Goal: Information Seeking & Learning: Learn about a topic

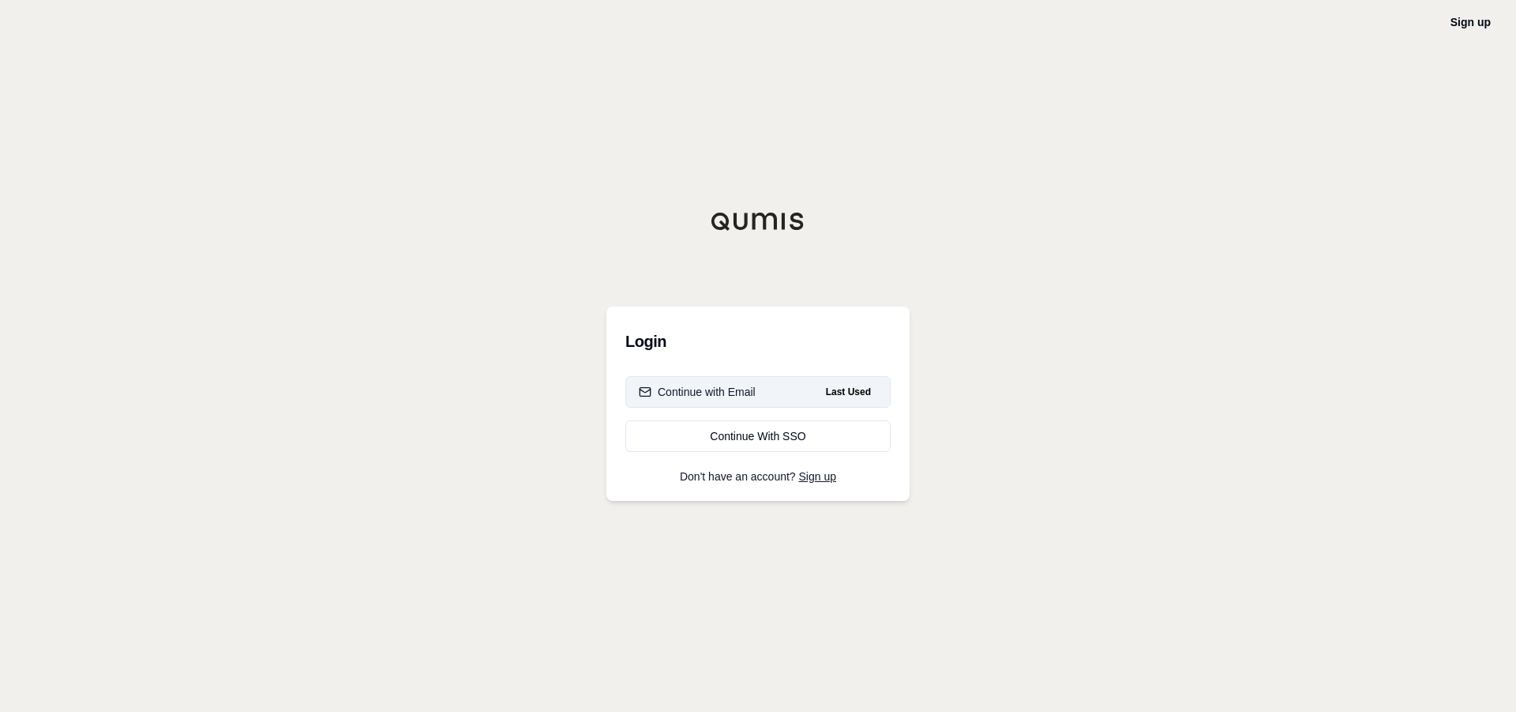
click at [735, 385] on div "Continue with Email" at bounding box center [697, 392] width 117 height 16
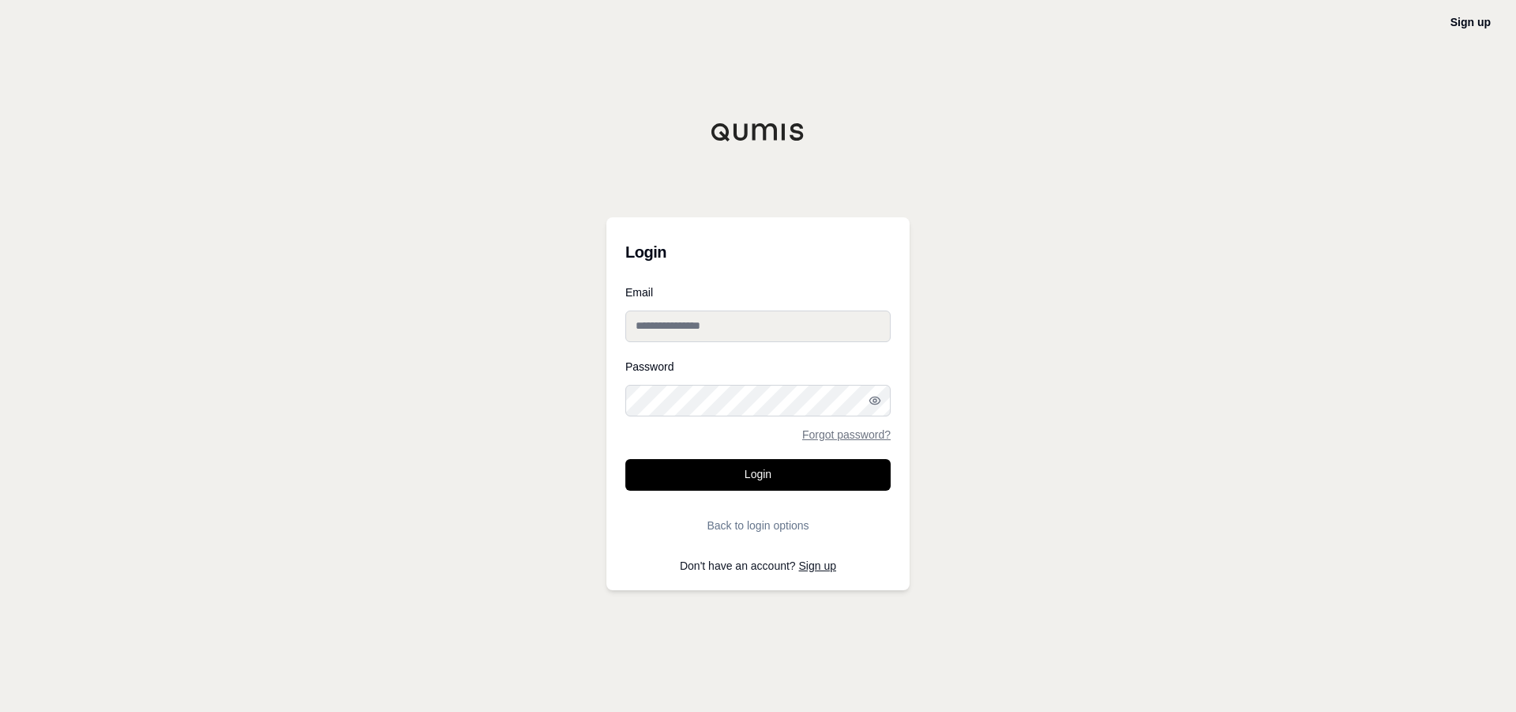
type input "**********"
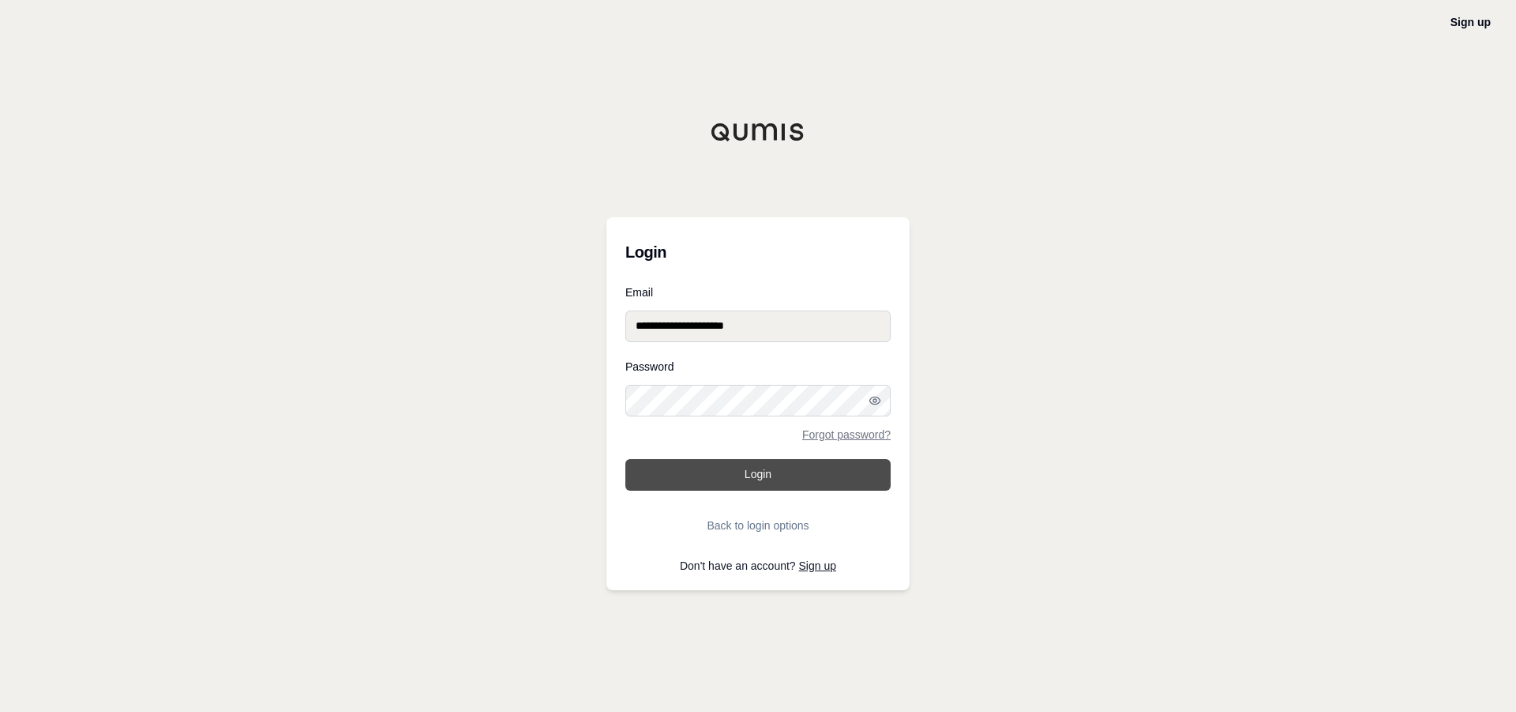
click at [767, 467] on button "Login" at bounding box center [757, 475] width 265 height 32
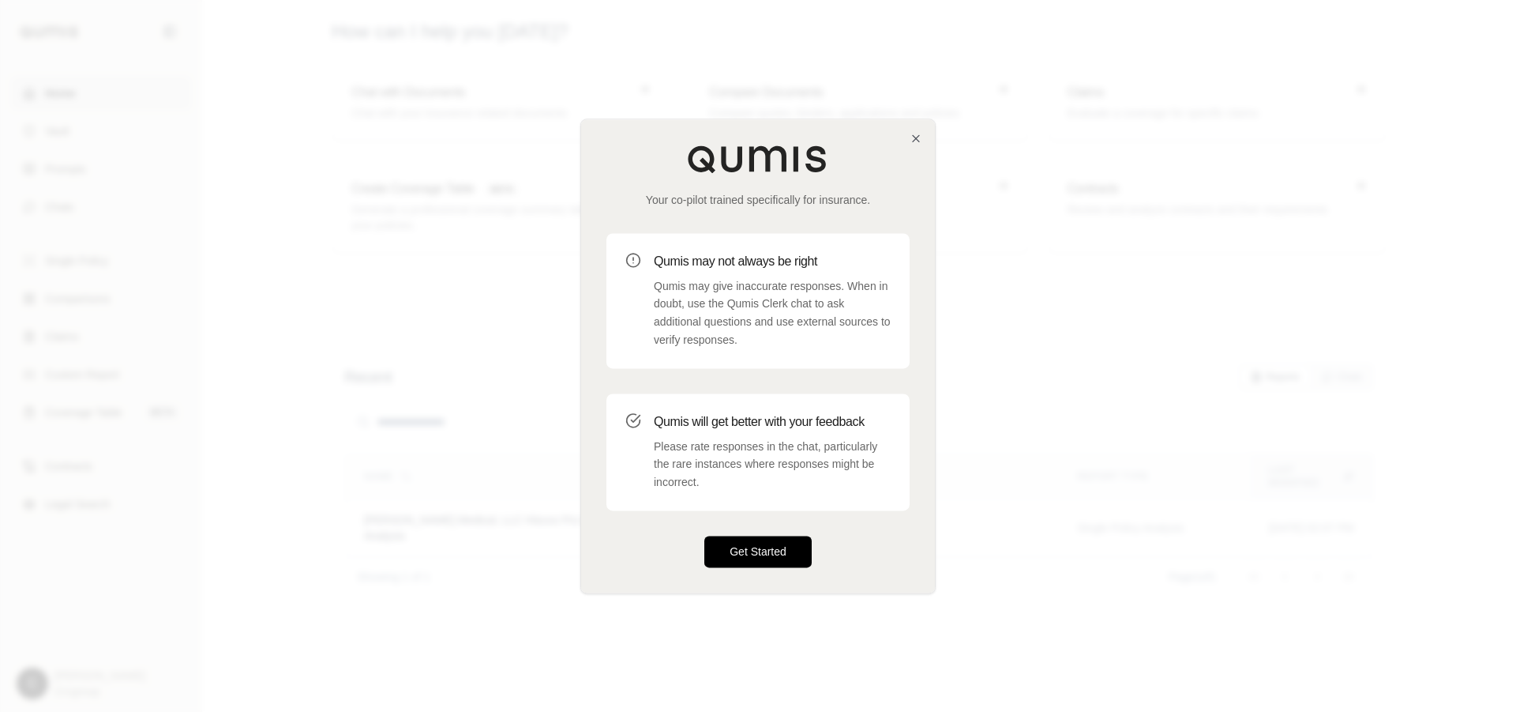
click at [759, 557] on button "Get Started" at bounding box center [757, 551] width 107 height 32
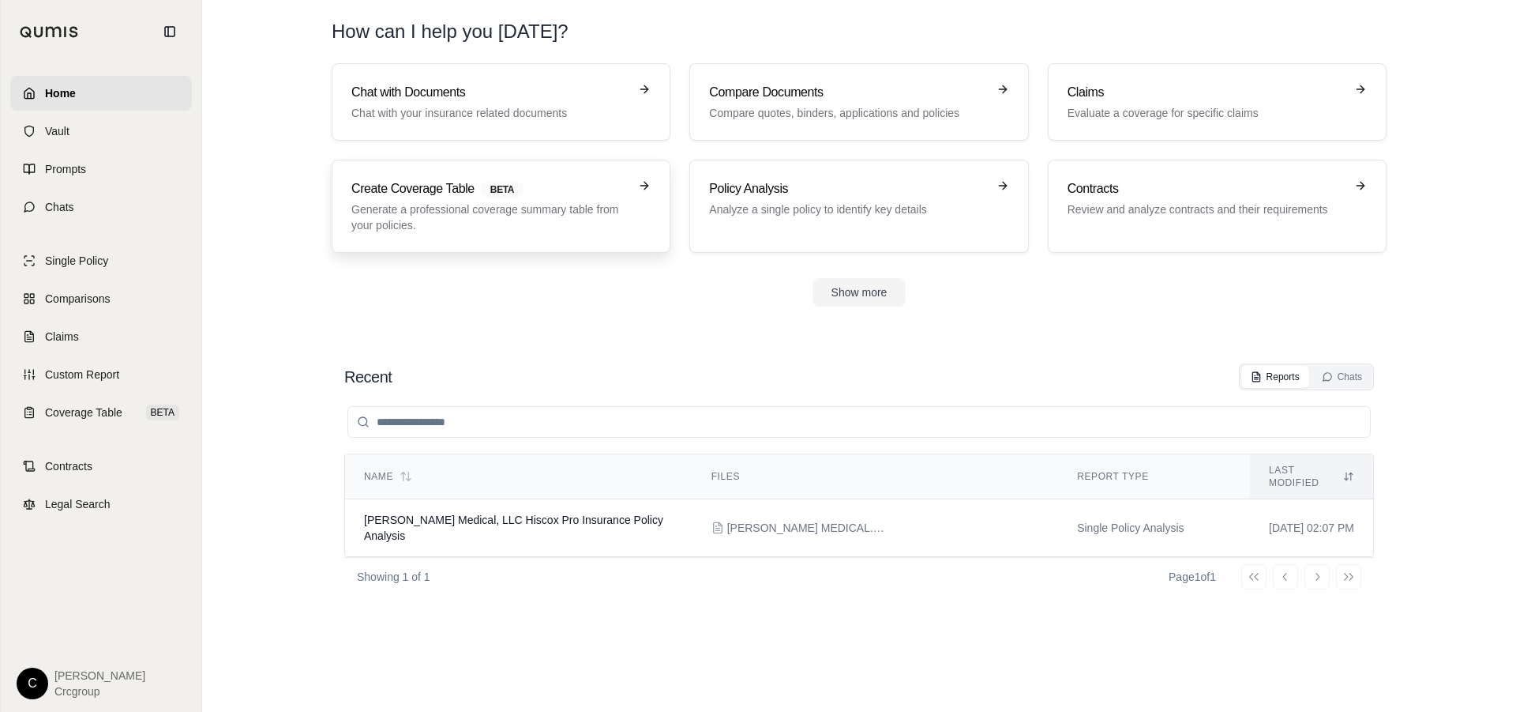
click at [638, 181] on icon at bounding box center [644, 185] width 13 height 13
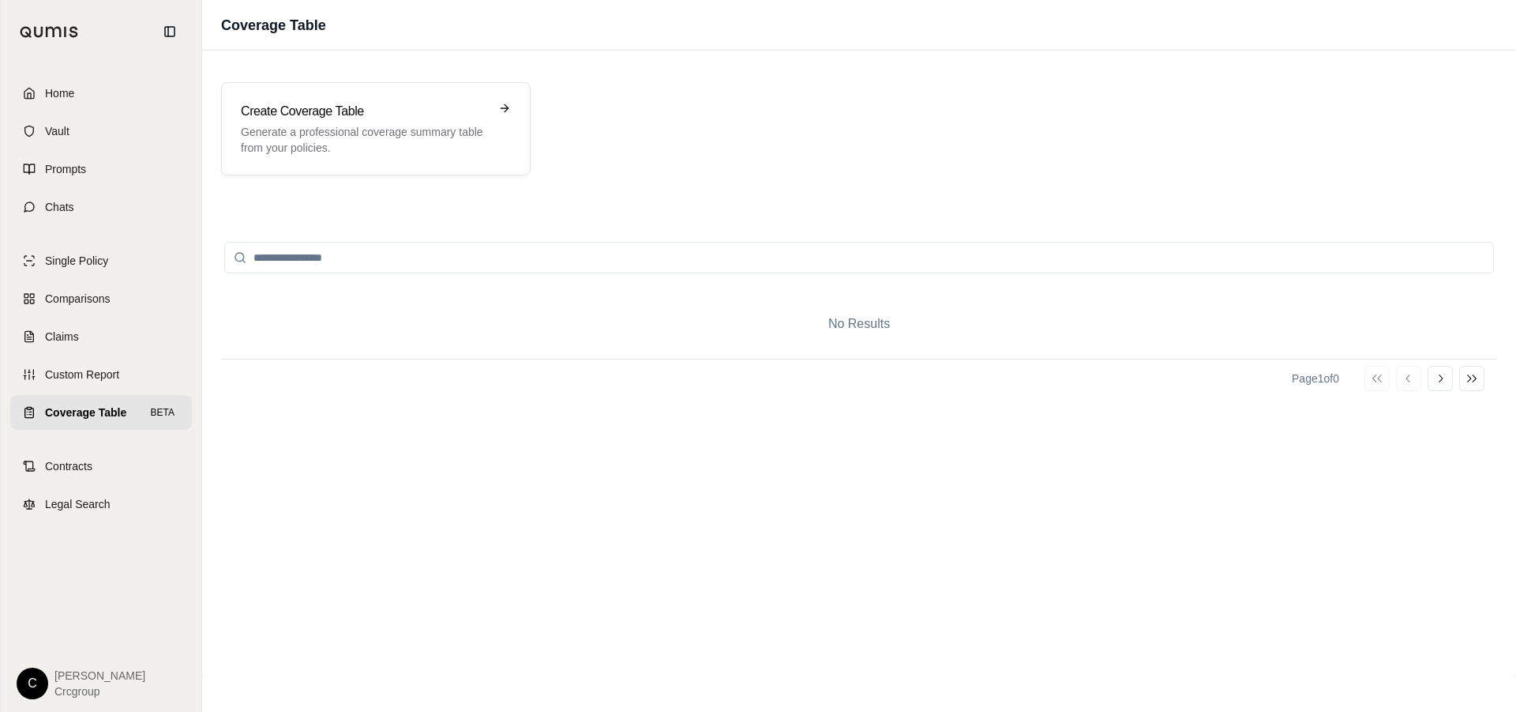
click at [37, 90] on link "Home" at bounding box center [101, 93] width 182 height 35
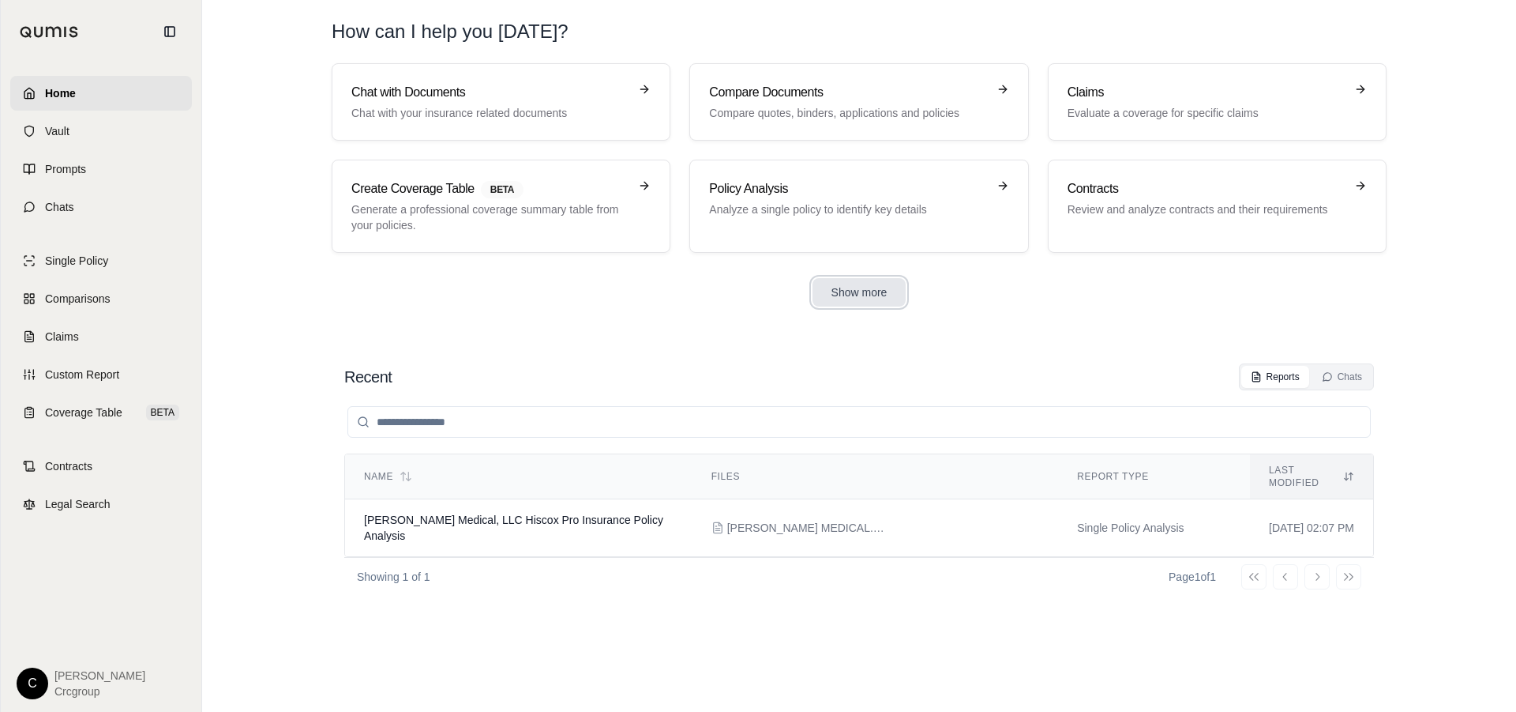
click at [855, 290] on button "Show more" at bounding box center [860, 292] width 94 height 28
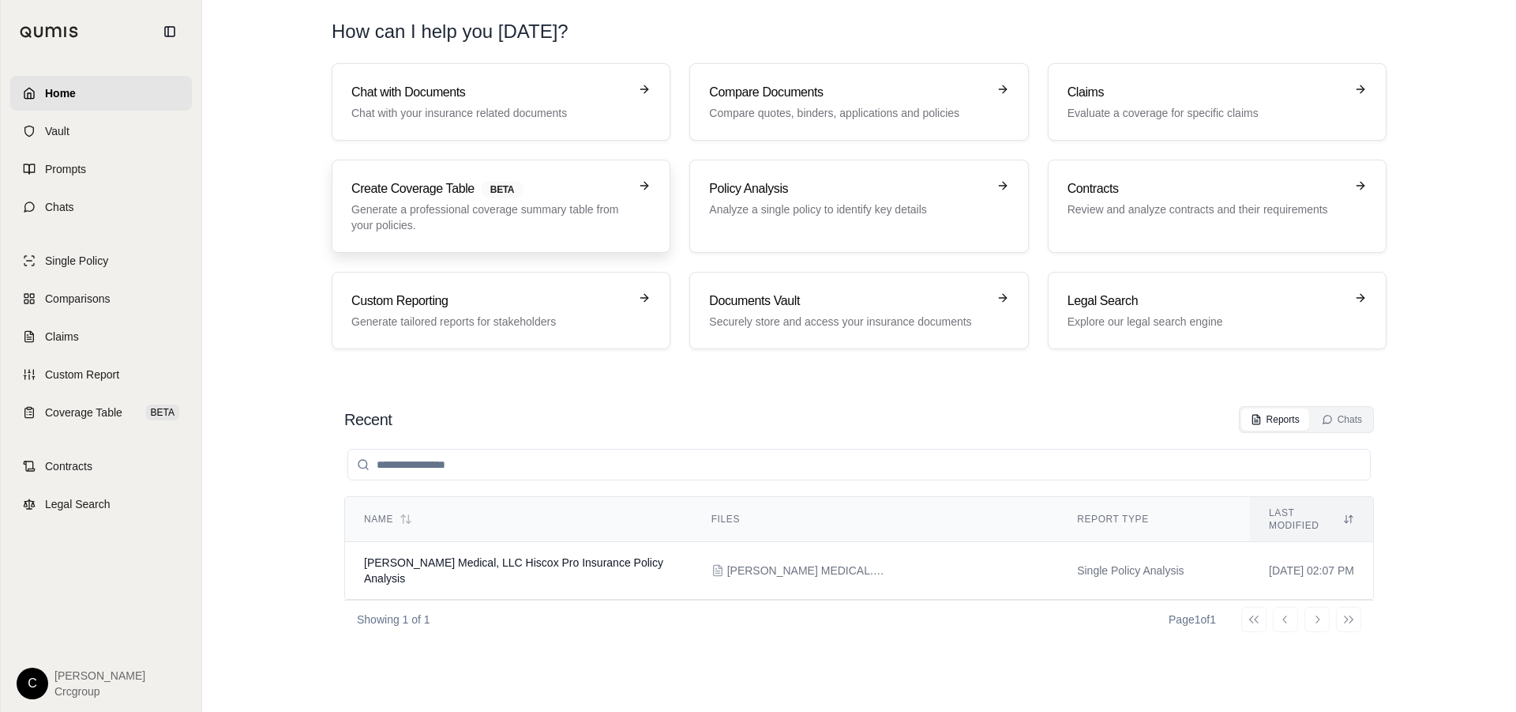
click at [586, 212] on p "Generate a professional coverage summary table from your policies." at bounding box center [489, 217] width 277 height 32
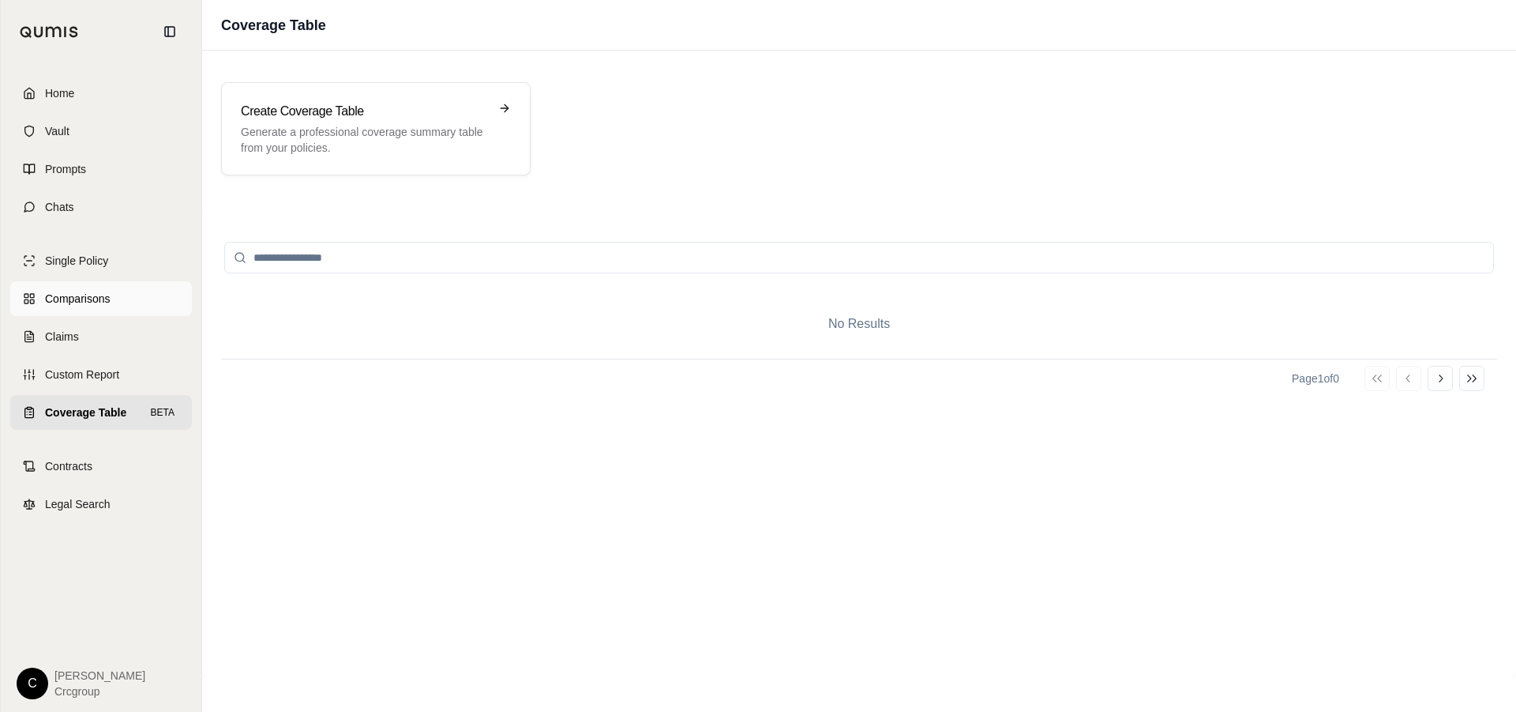
click at [63, 300] on span "Comparisons" at bounding box center [77, 299] width 65 height 16
click at [418, 122] on div "Compare Mulitple Documents Compare multiple documents side by side: quotes, pol…" at bounding box center [365, 129] width 248 height 54
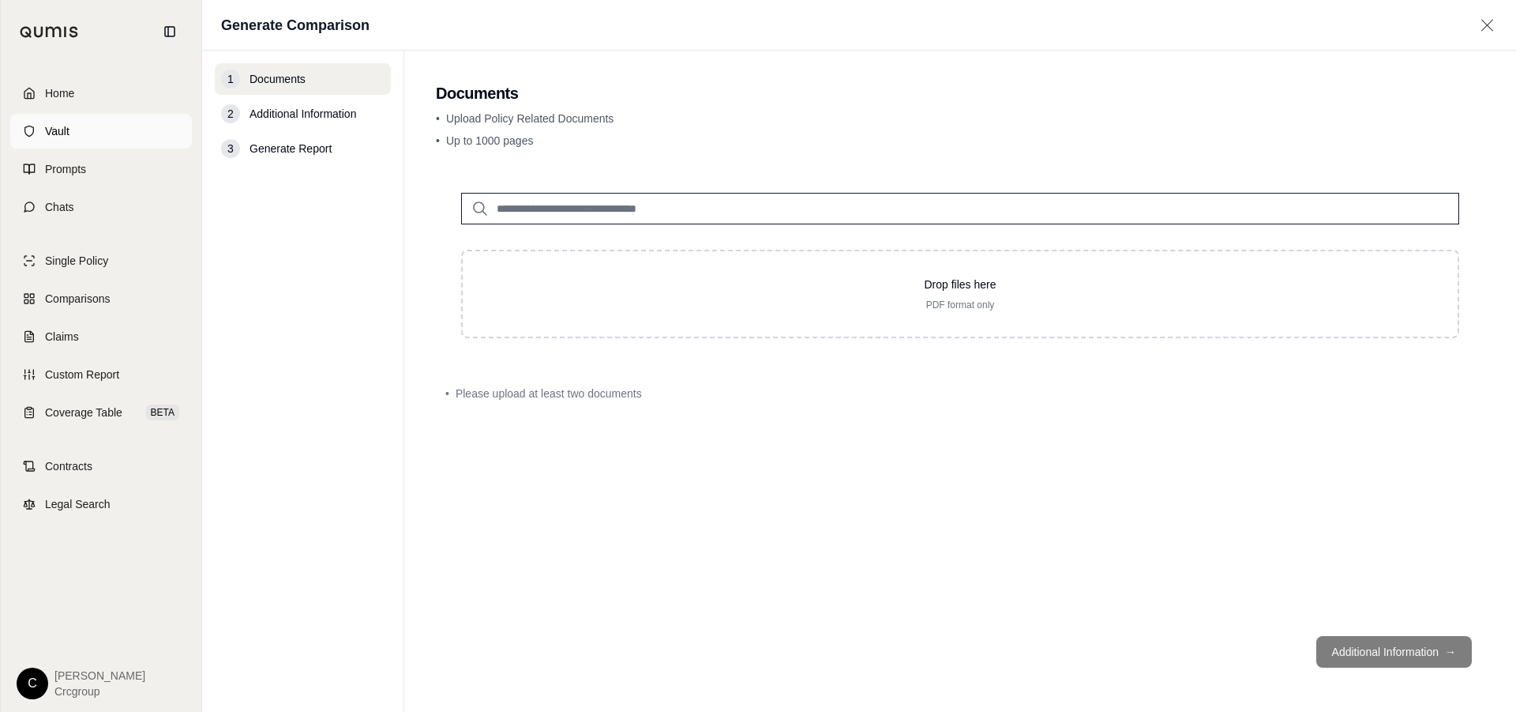
click at [56, 125] on span "Vault" at bounding box center [57, 131] width 24 height 16
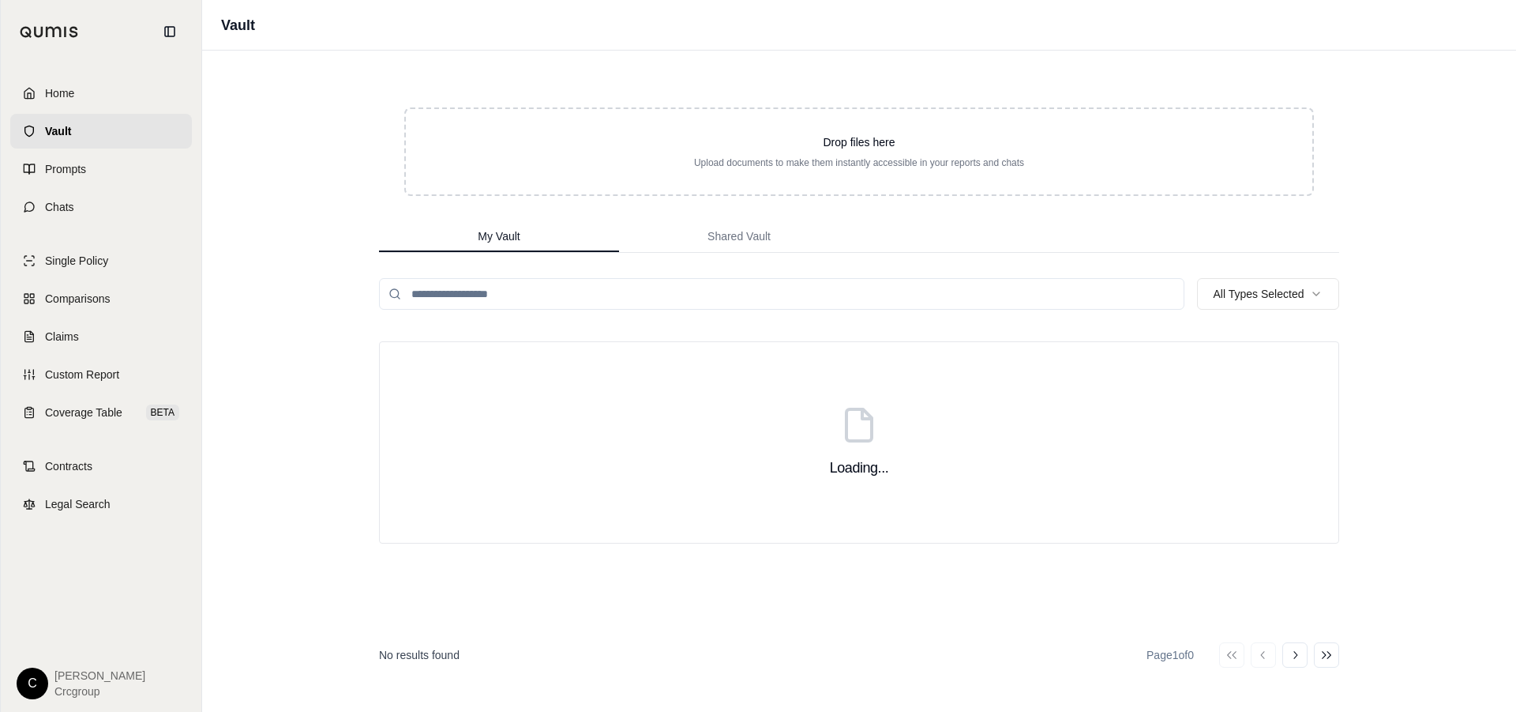
click at [55, 91] on span "Home" at bounding box center [59, 93] width 29 height 16
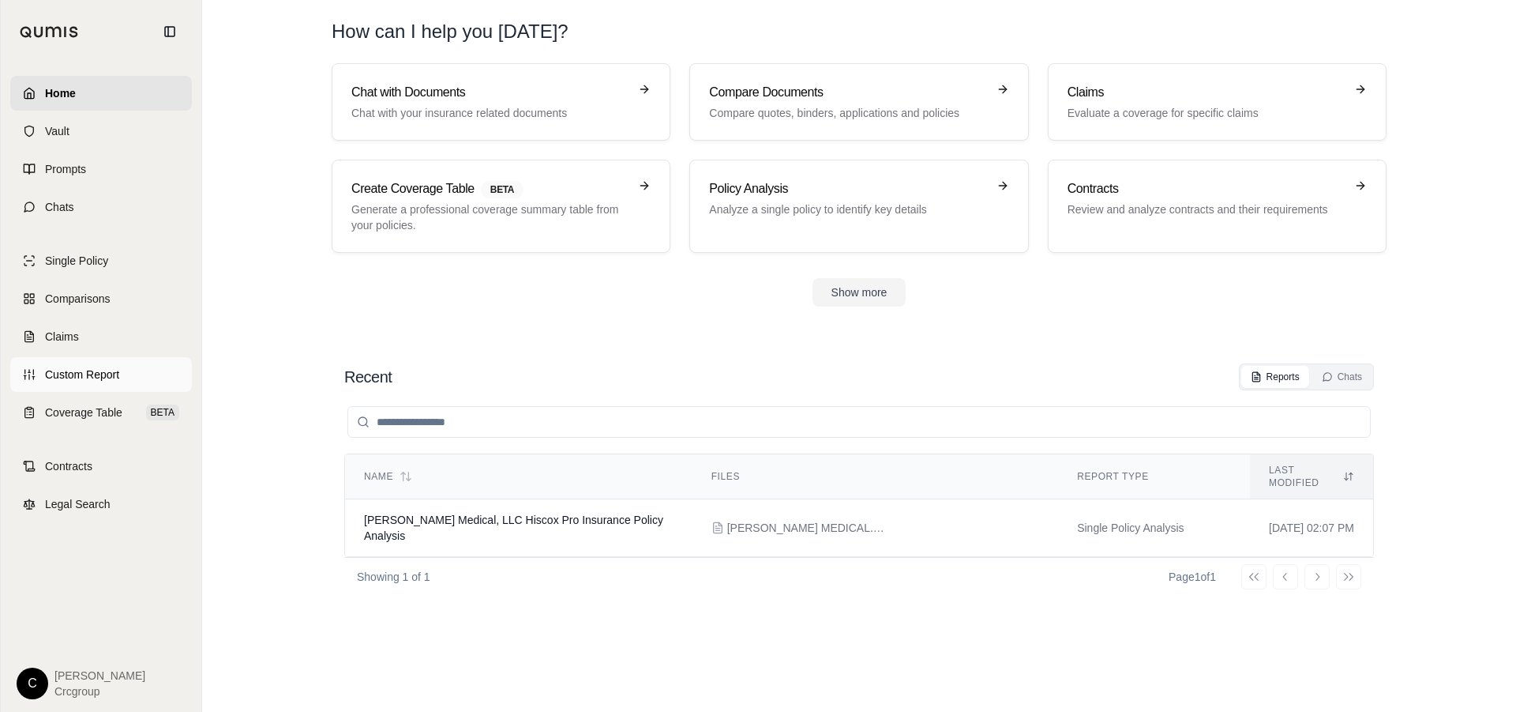
click at [58, 376] on span "Custom Report" at bounding box center [82, 374] width 74 height 16
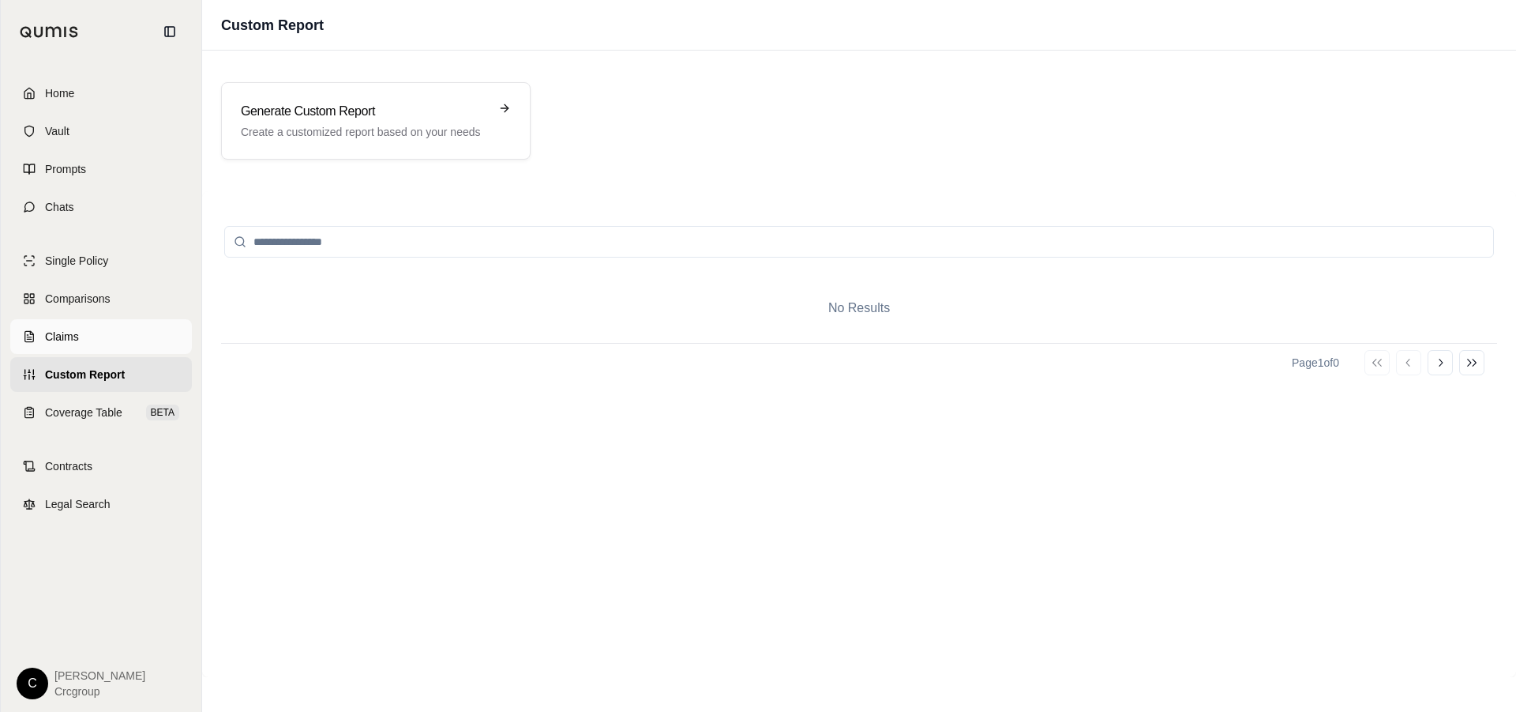
click at [66, 333] on span "Claims" at bounding box center [62, 337] width 34 height 16
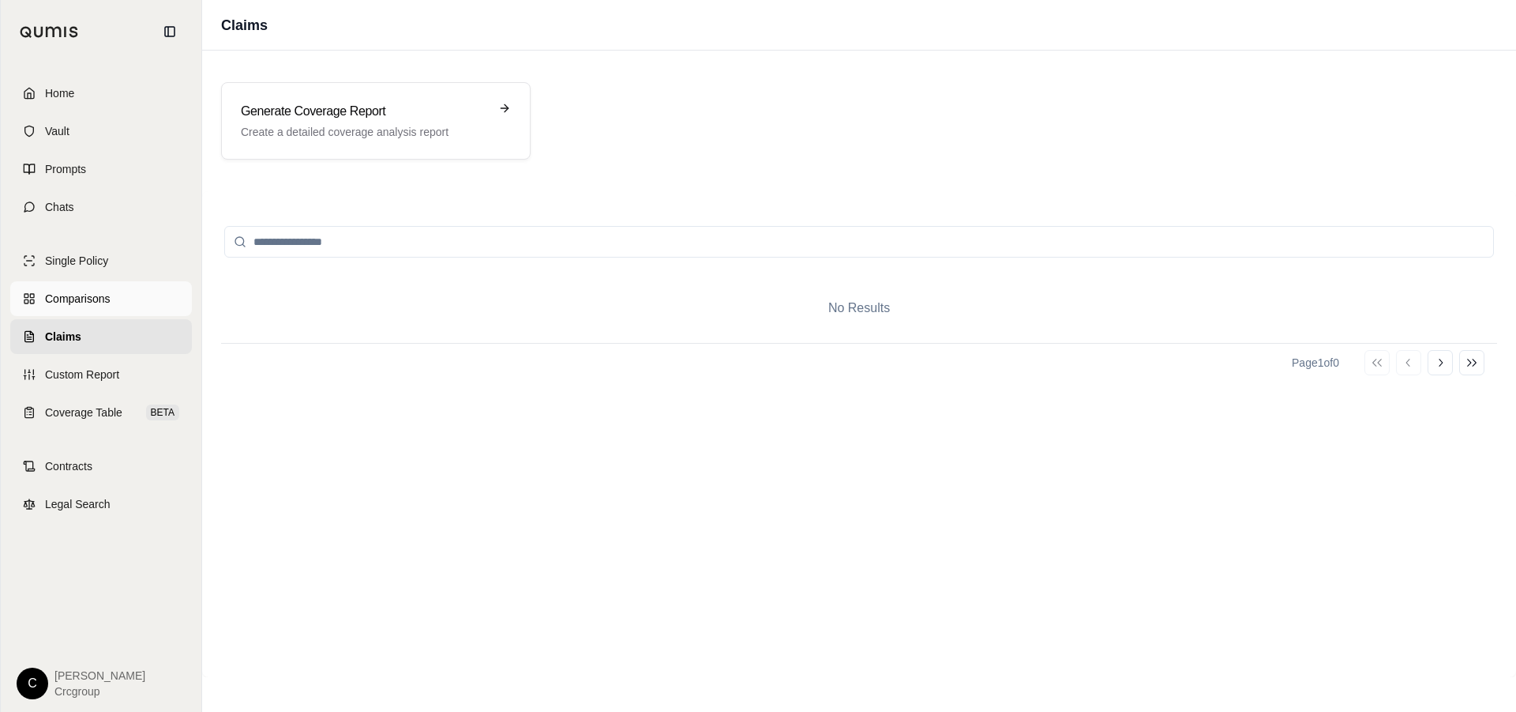
click at [72, 297] on span "Comparisons" at bounding box center [77, 299] width 65 height 16
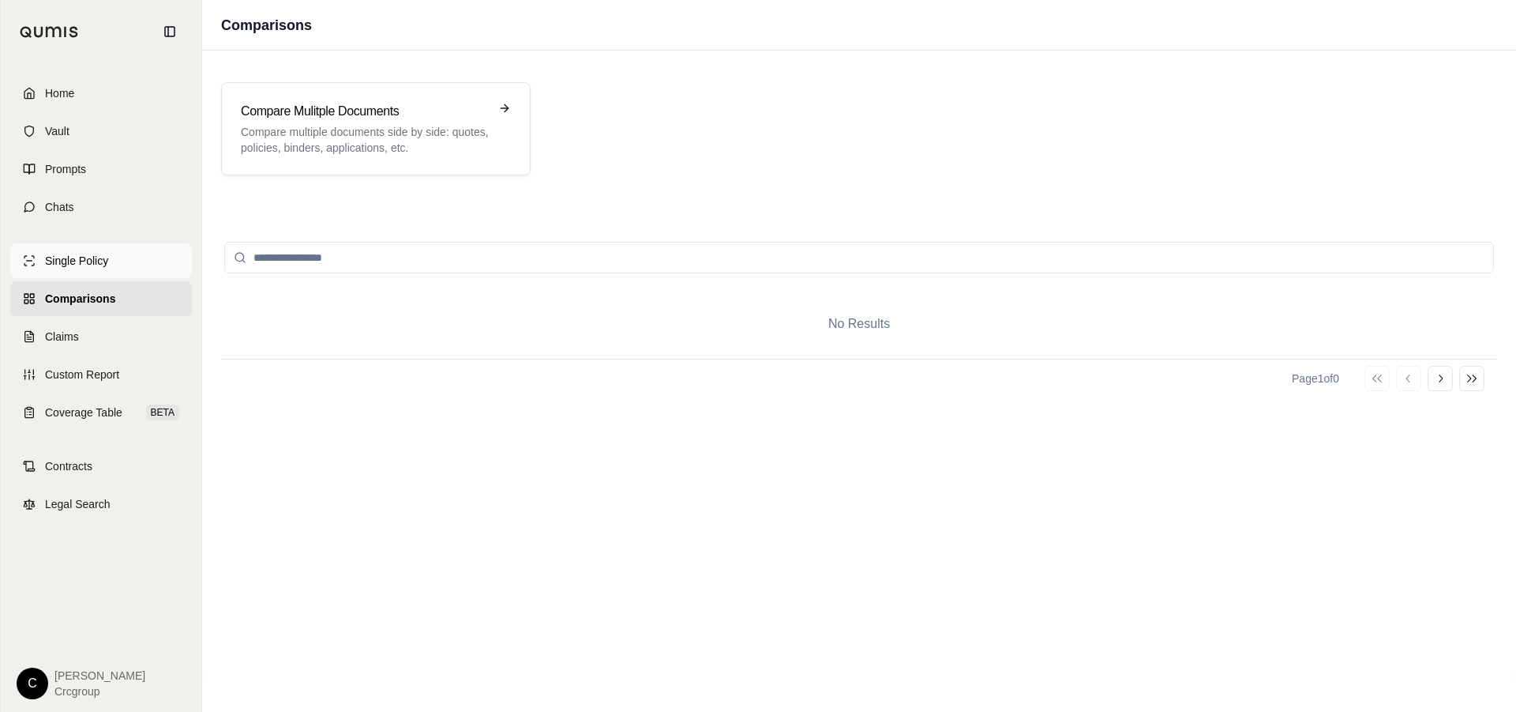
click at [78, 260] on span "Single Policy" at bounding box center [76, 261] width 63 height 16
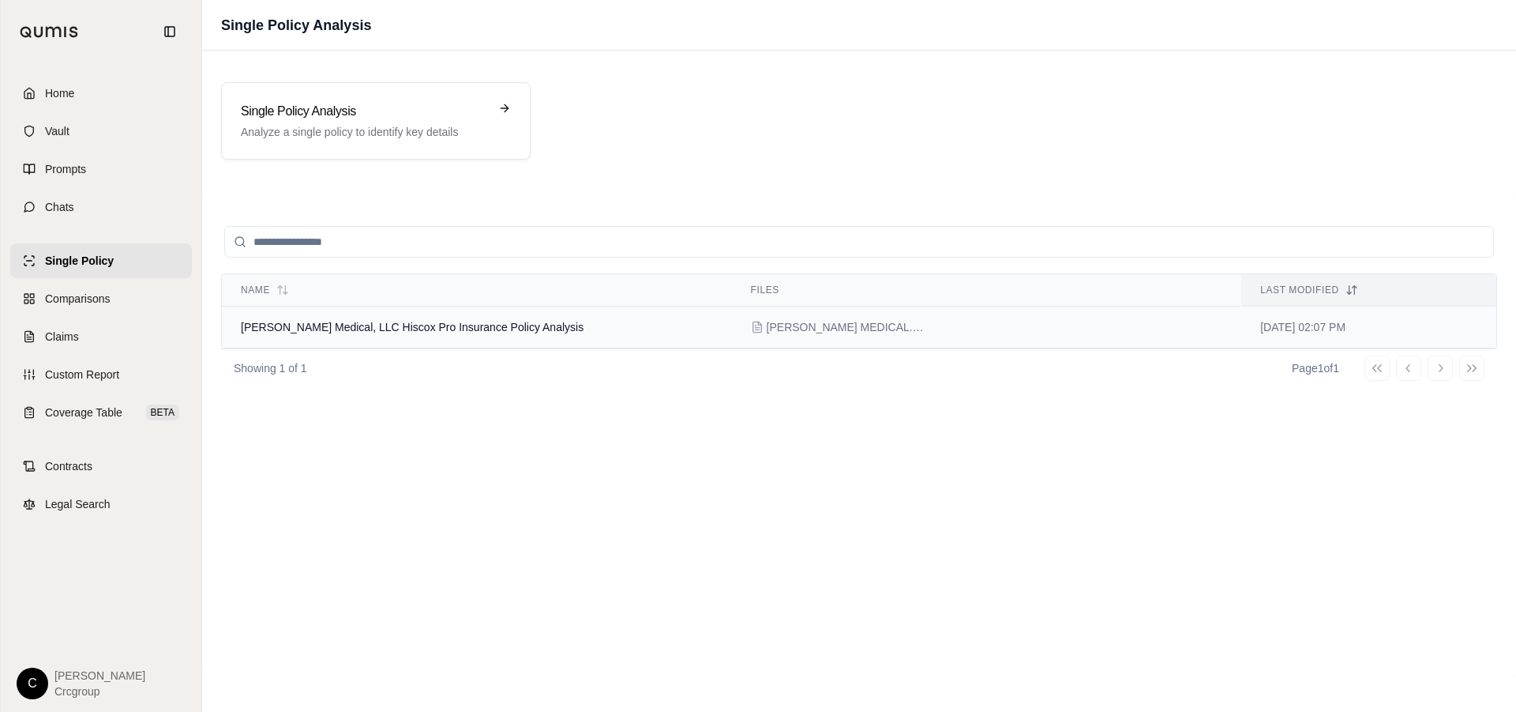
click at [473, 322] on span "[PERSON_NAME] Medical, LLC Hiscox Pro Insurance Policy Analysis" at bounding box center [412, 327] width 343 height 13
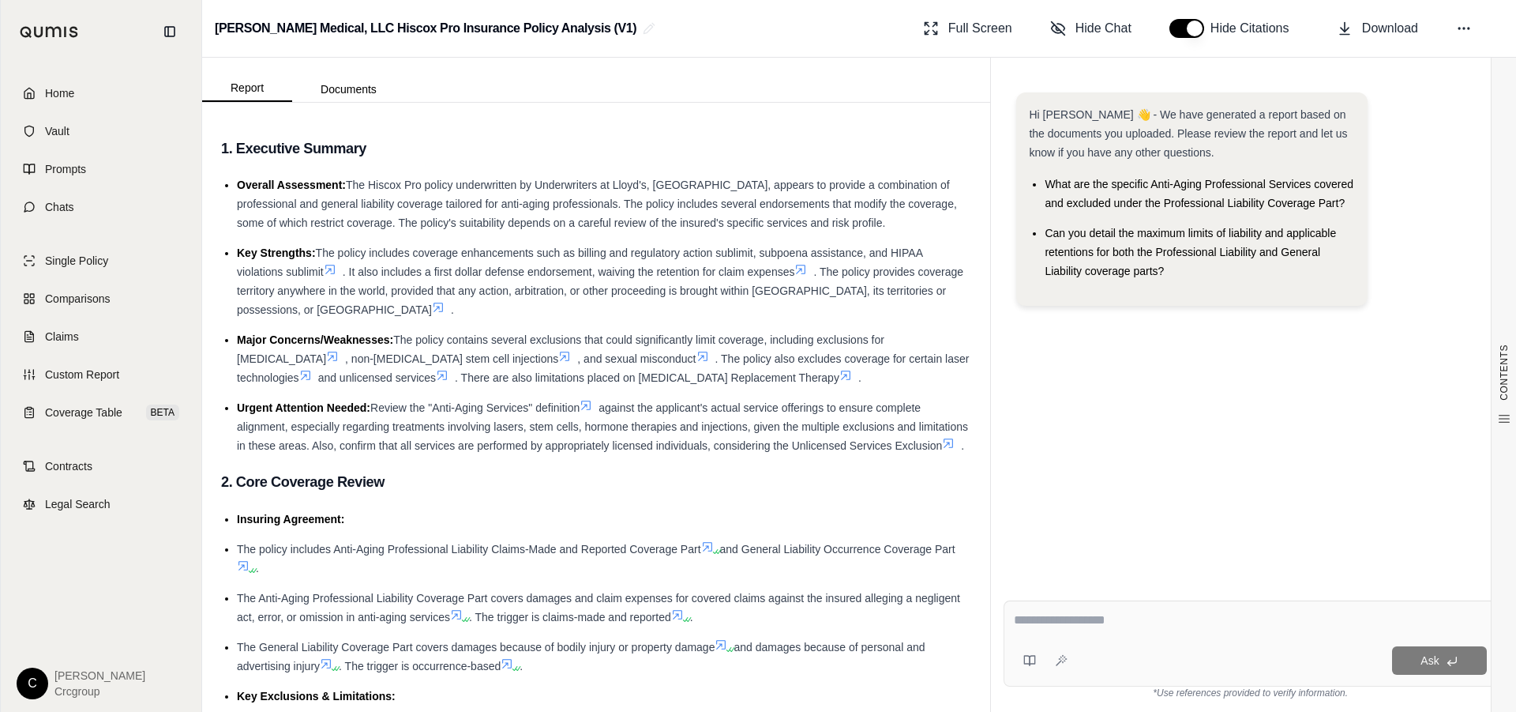
click at [1097, 626] on textarea at bounding box center [1250, 619] width 473 height 19
click at [1258, 609] on div "**********" at bounding box center [1251, 643] width 494 height 86
type textarea "**********"
click at [1423, 656] on span "Ask" at bounding box center [1430, 660] width 18 height 13
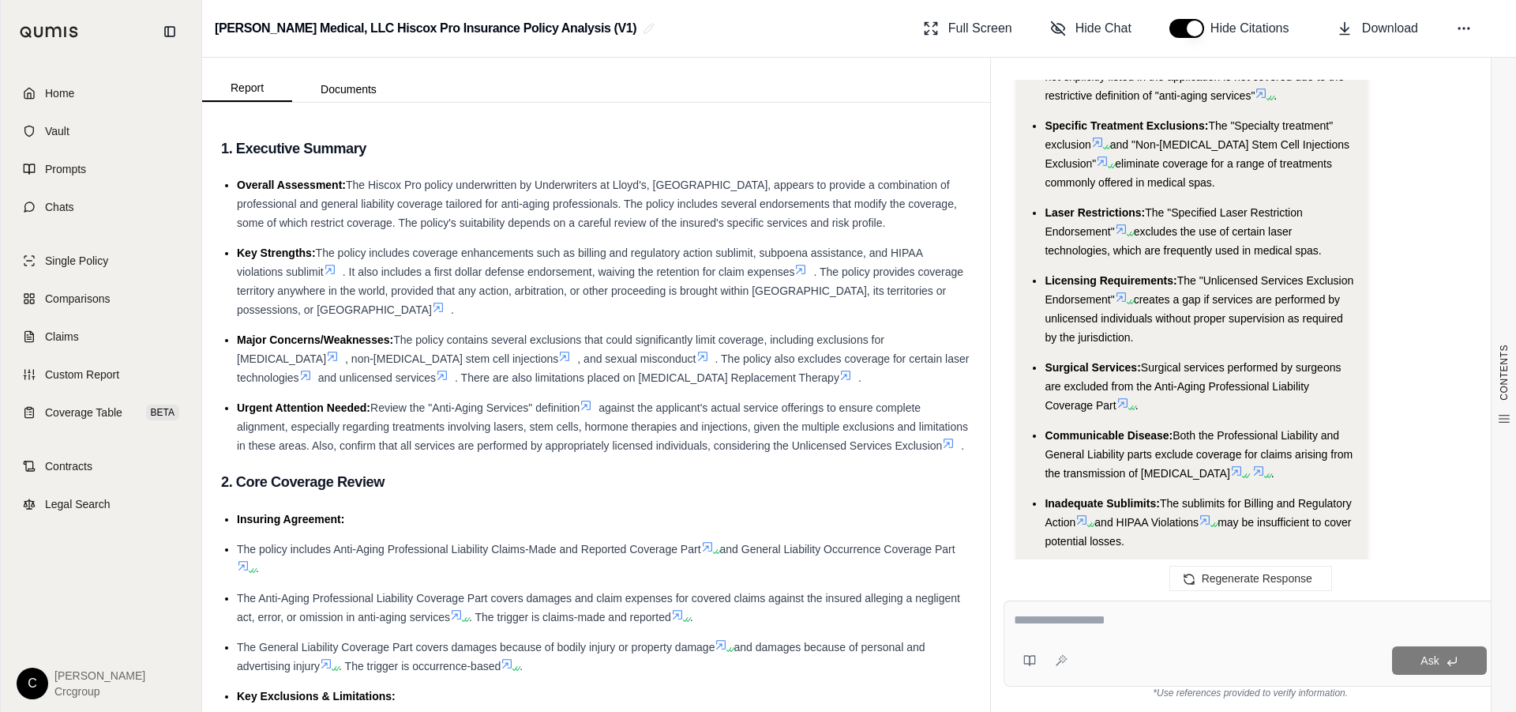
scroll to position [2983, 0]
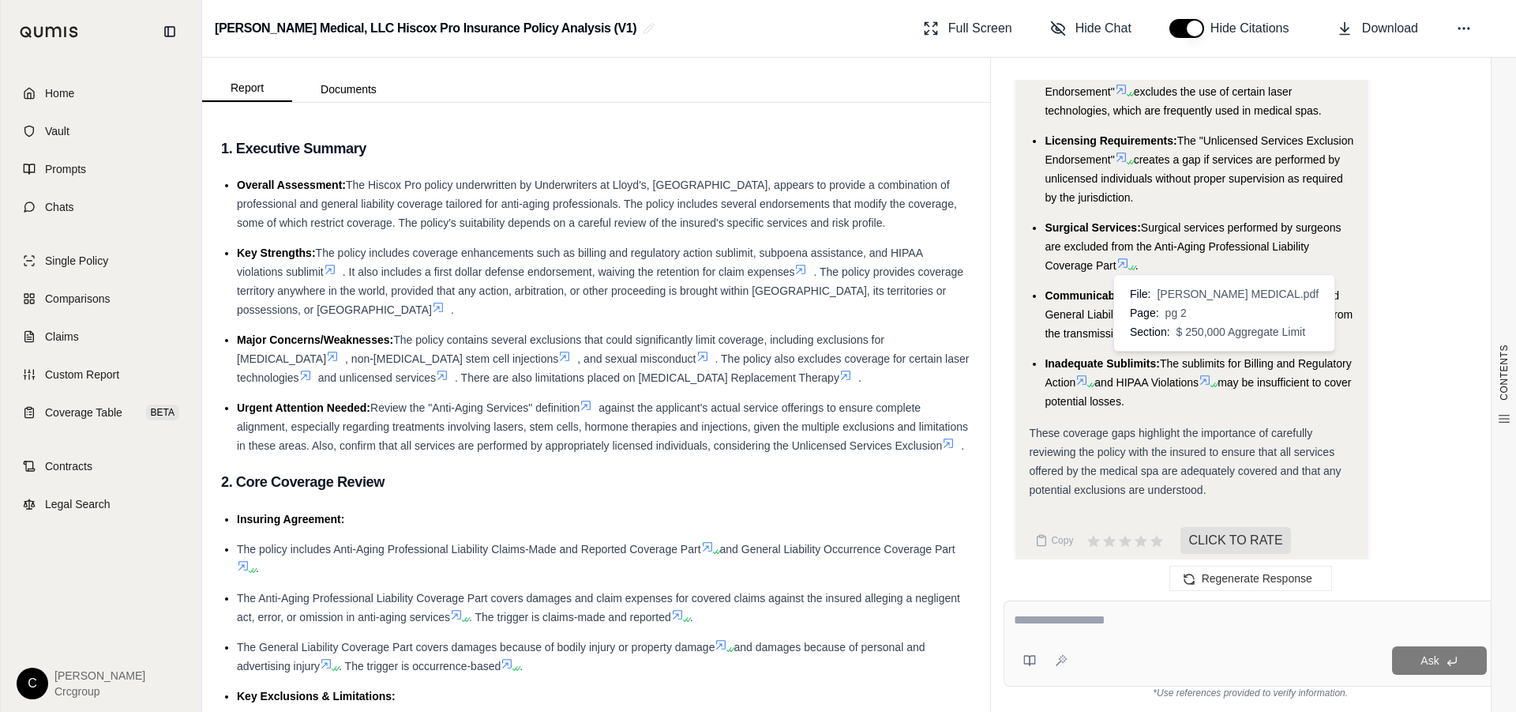
click at [1210, 374] on icon at bounding box center [1205, 380] width 13 height 13
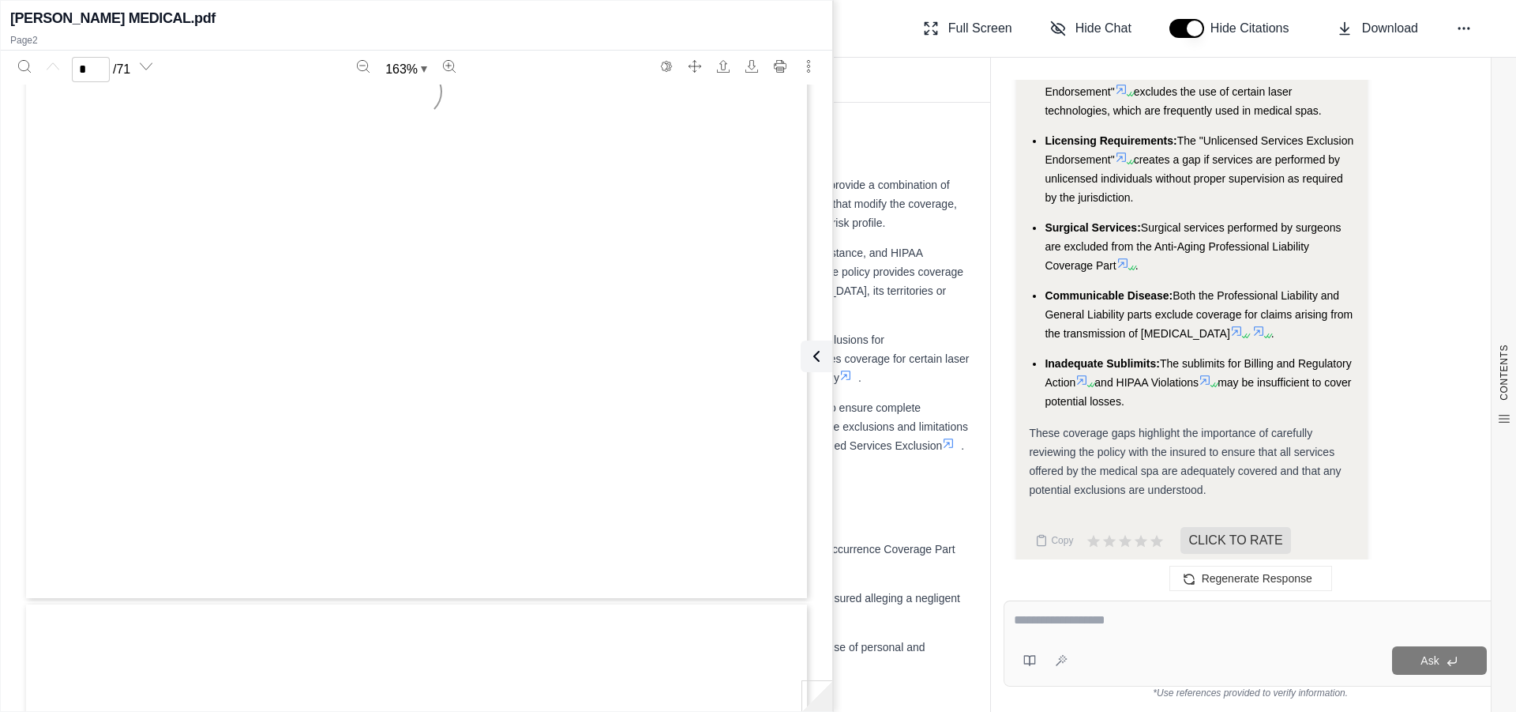
type input "*"
click at [1082, 374] on icon at bounding box center [1082, 380] width 13 height 13
click at [1080, 374] on icon at bounding box center [1082, 380] width 13 height 13
click at [813, 355] on icon at bounding box center [813, 356] width 19 height 19
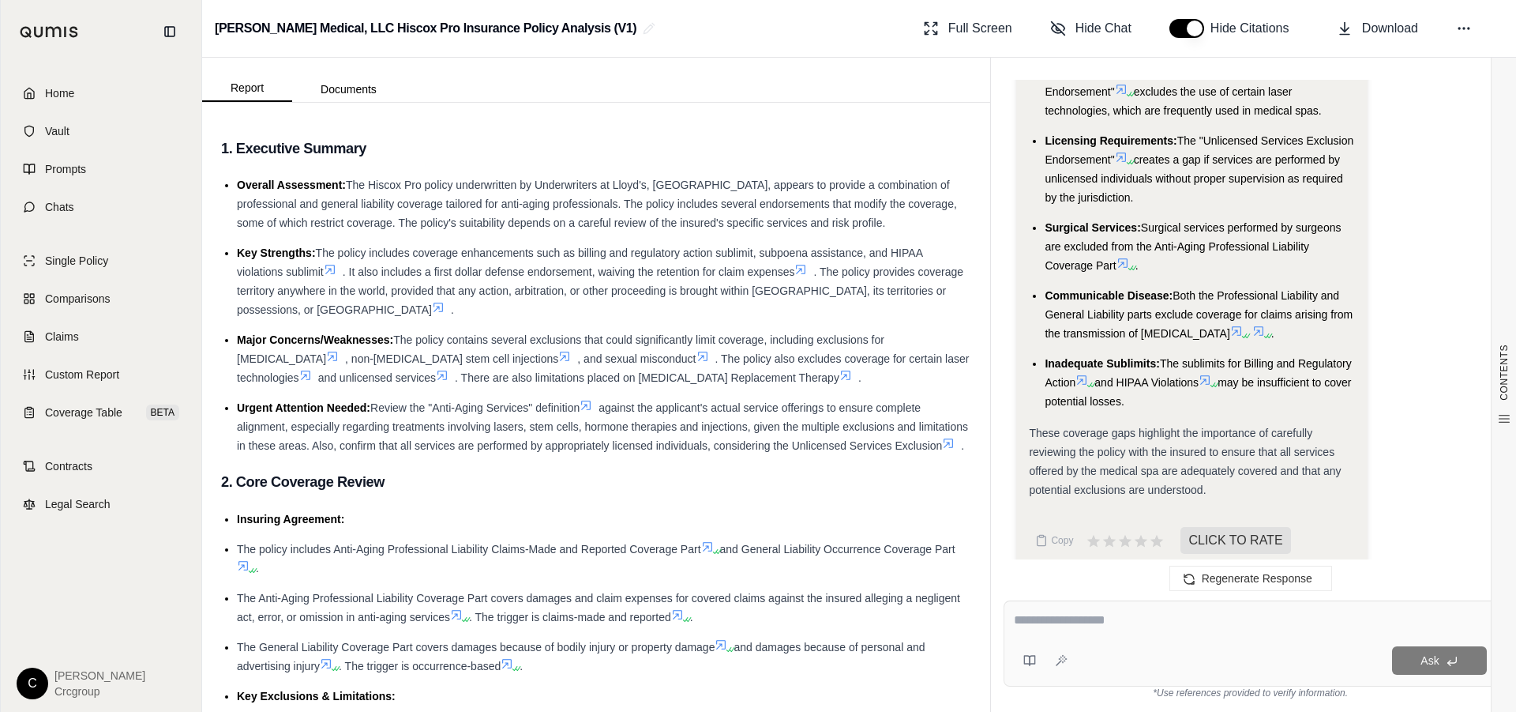
click at [1080, 374] on icon at bounding box center [1082, 380] width 13 height 13
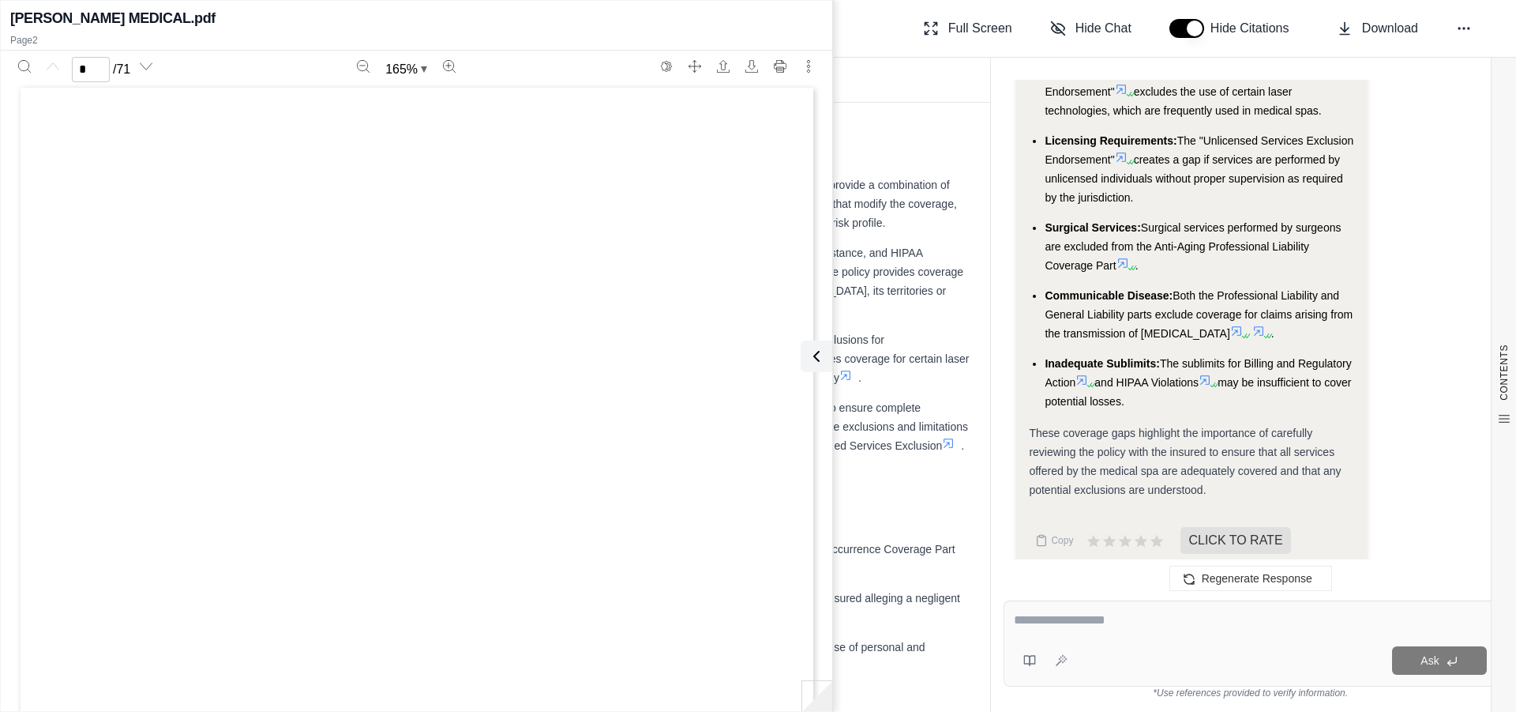
scroll to position [0, 0]
type input "*"
click at [1012, 263] on div "Hi [PERSON_NAME] 👋 - We have generated a report based on the documents you uplo…" at bounding box center [1251, 327] width 494 height 495
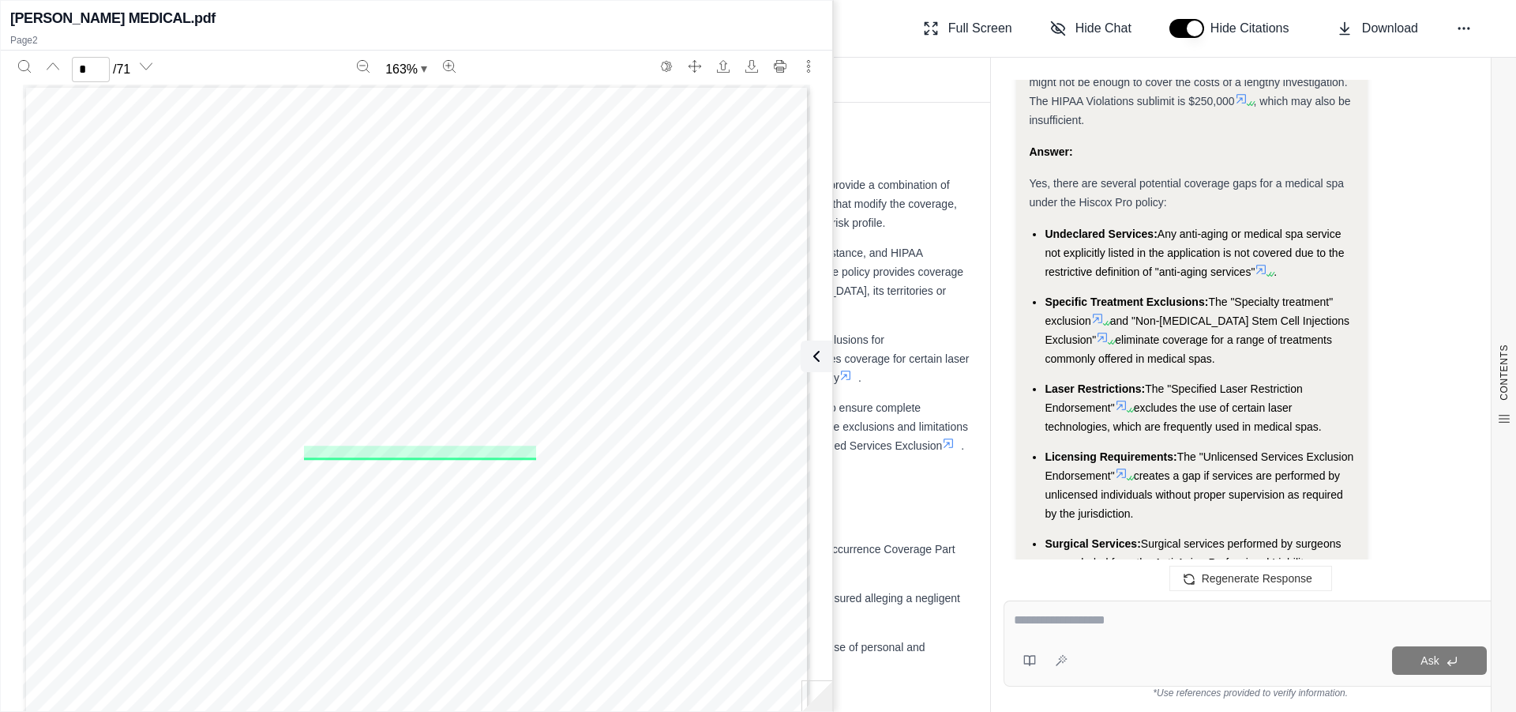
scroll to position [2430, 0]
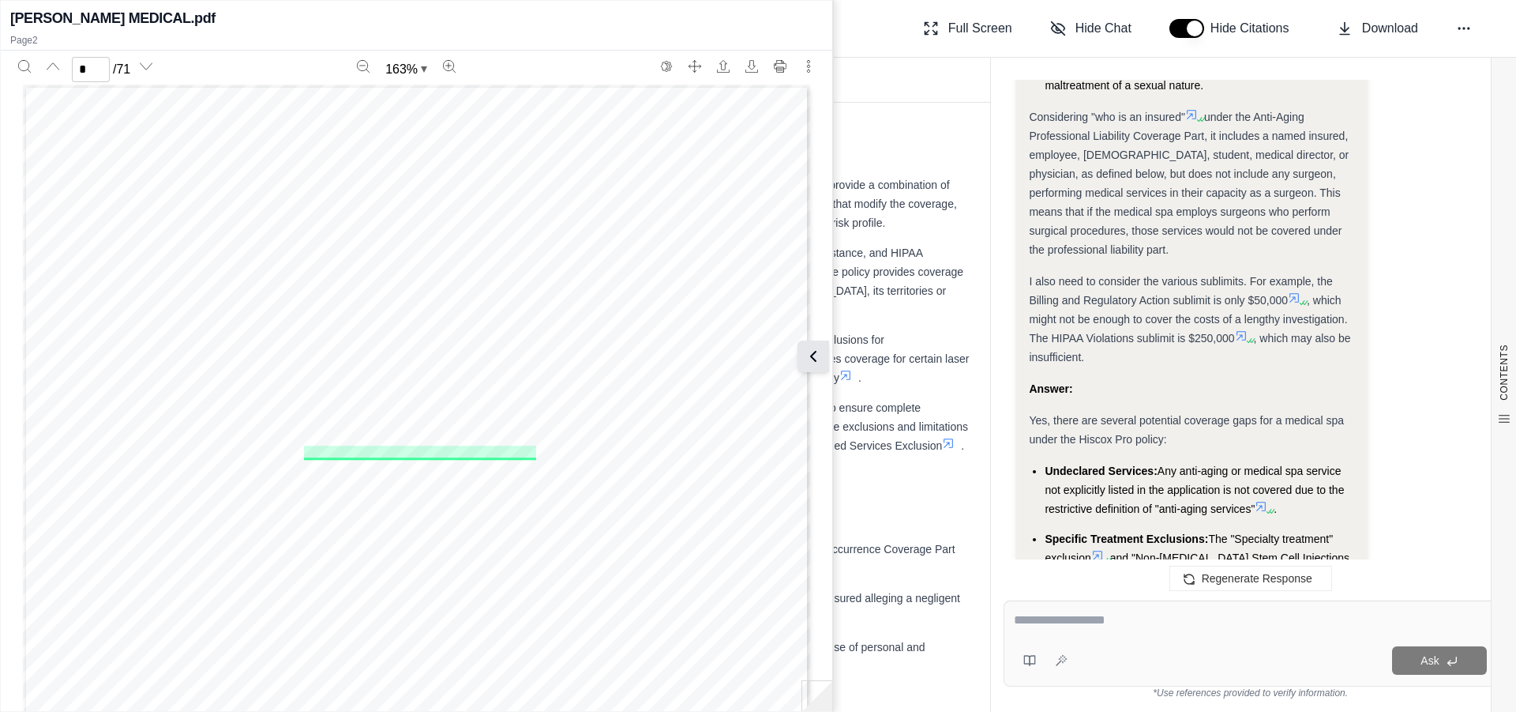
click at [817, 356] on icon at bounding box center [813, 356] width 19 height 19
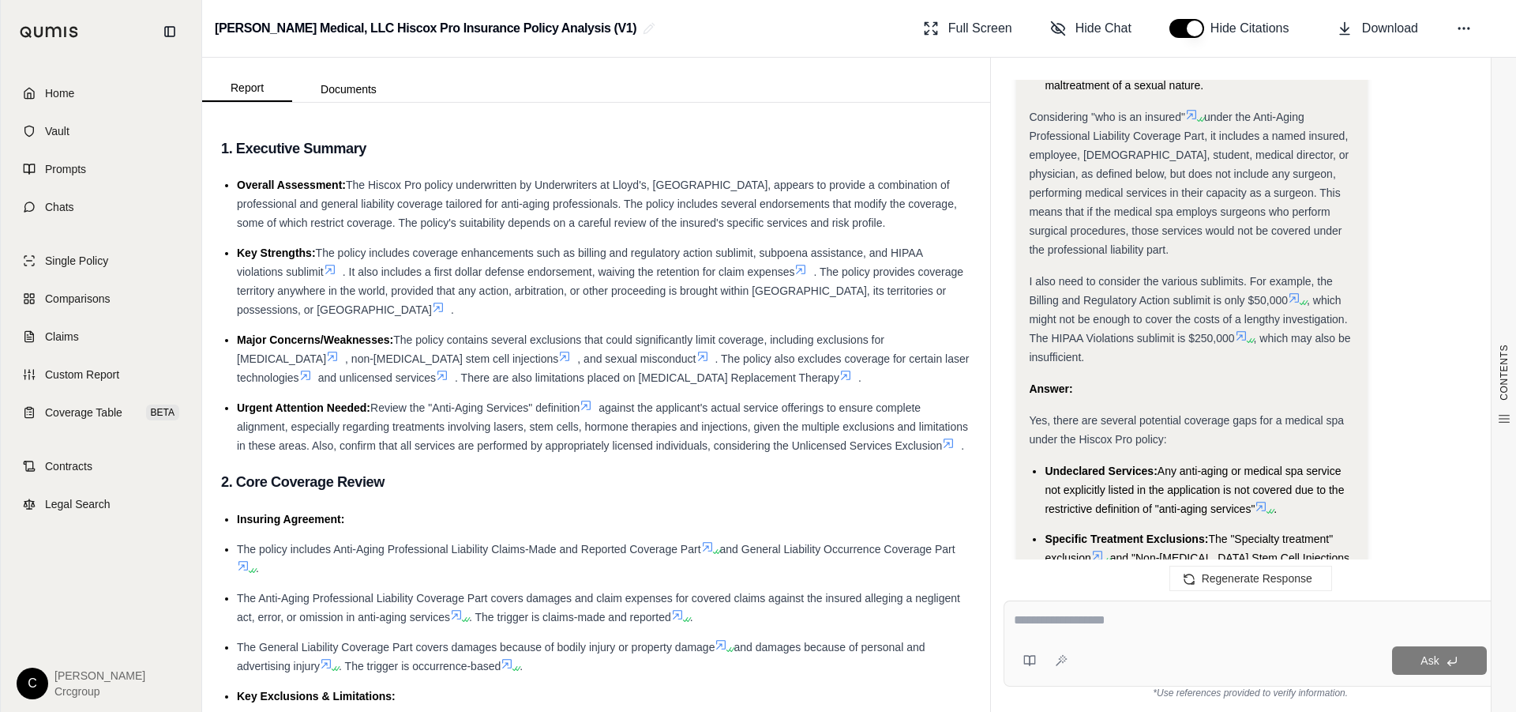
scroll to position [2983, 0]
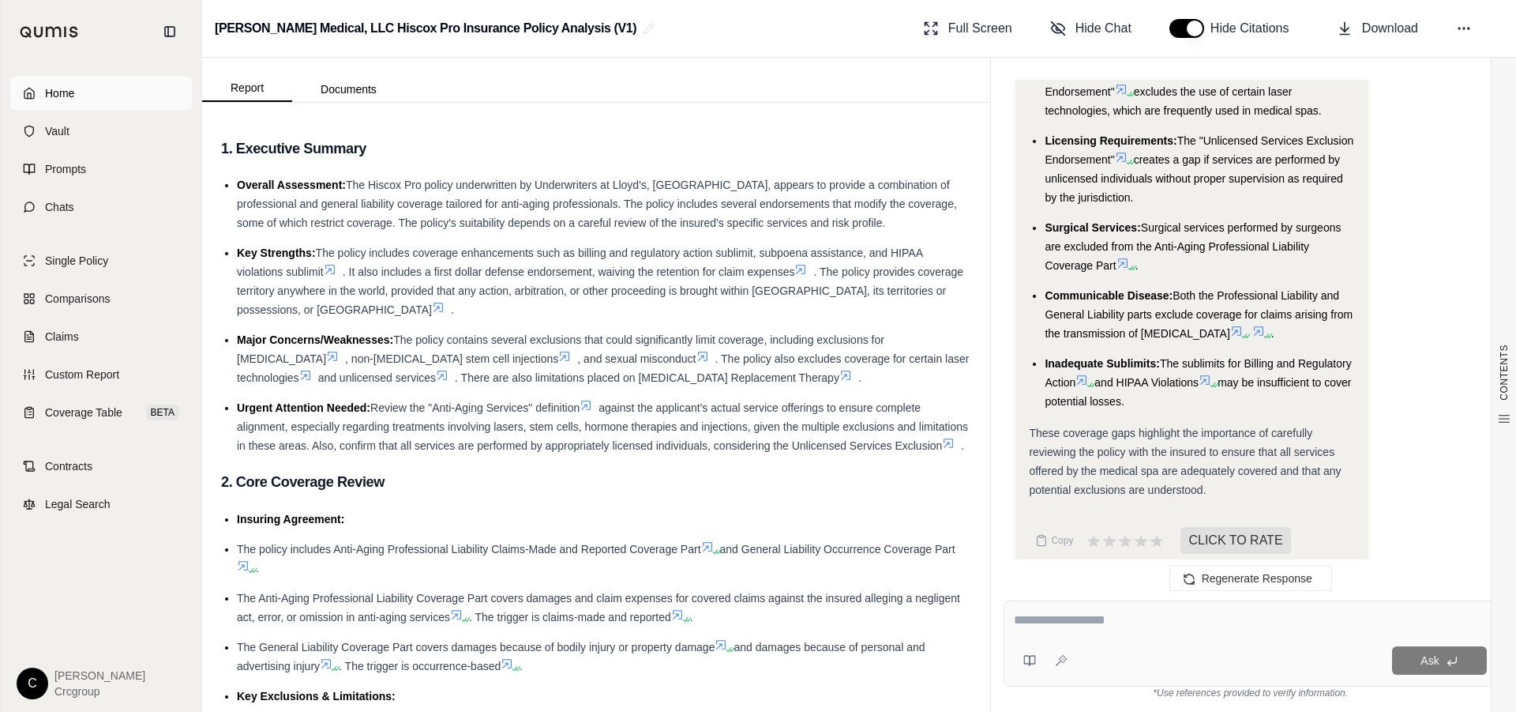
click at [48, 86] on span "Home" at bounding box center [59, 93] width 29 height 16
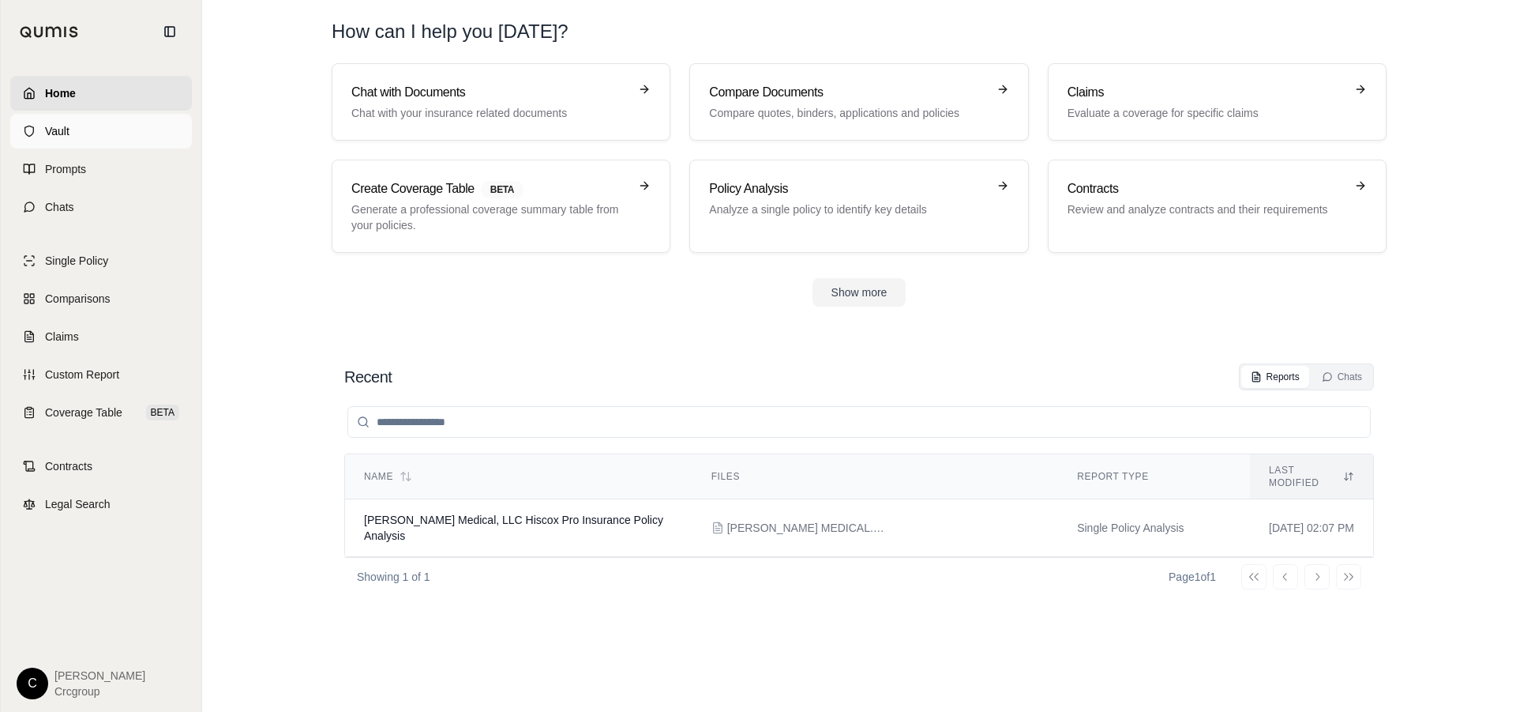
click at [61, 129] on span "Vault" at bounding box center [57, 131] width 24 height 16
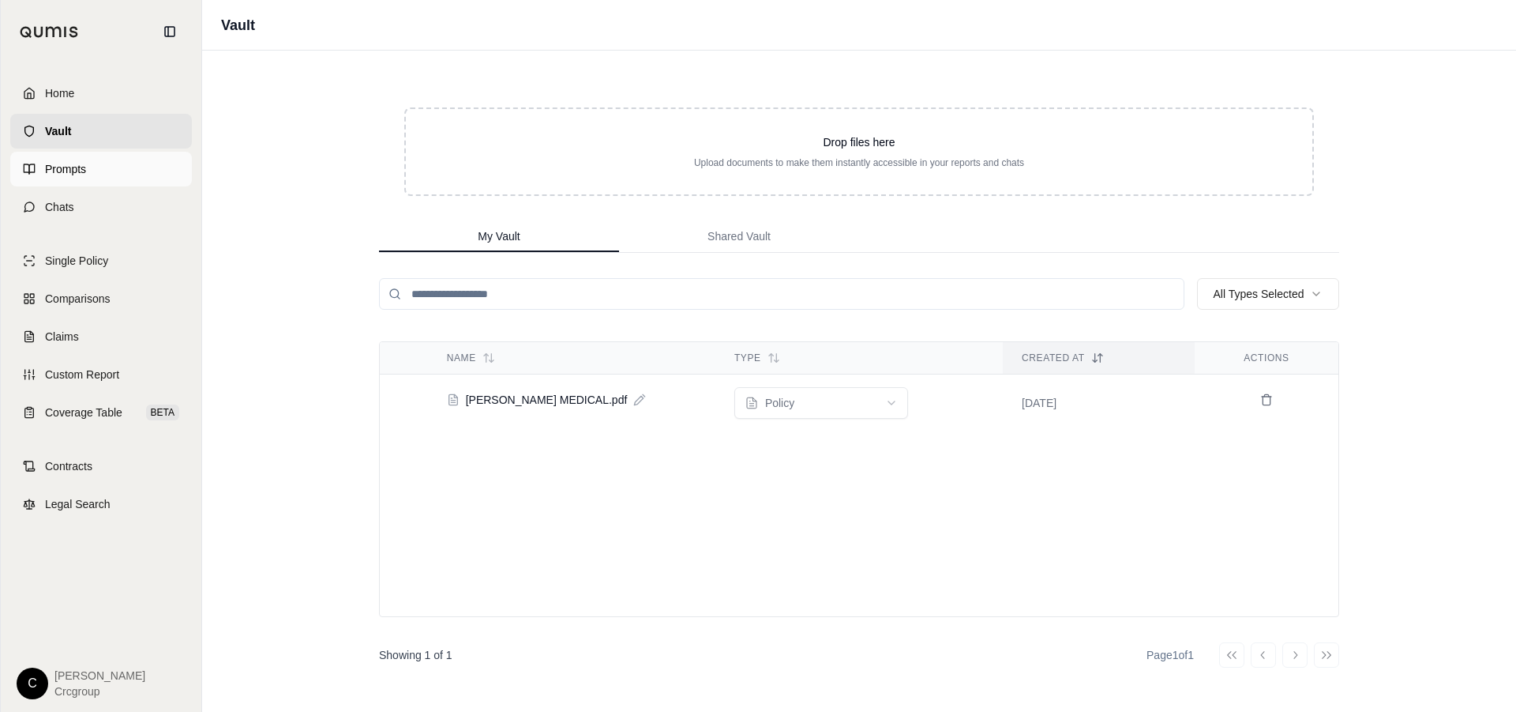
click at [54, 175] on span "Prompts" at bounding box center [65, 169] width 41 height 16
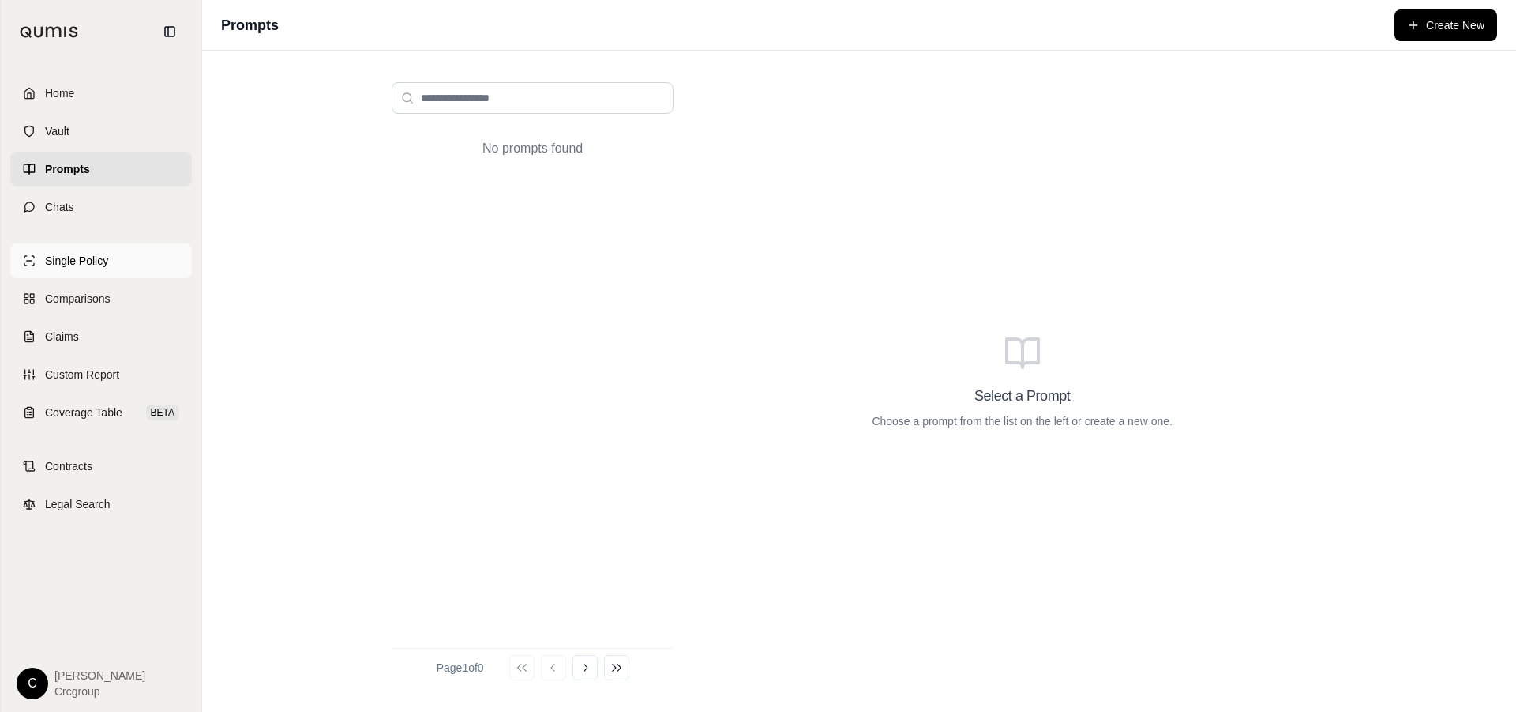
click at [59, 254] on span "Single Policy" at bounding box center [76, 261] width 63 height 16
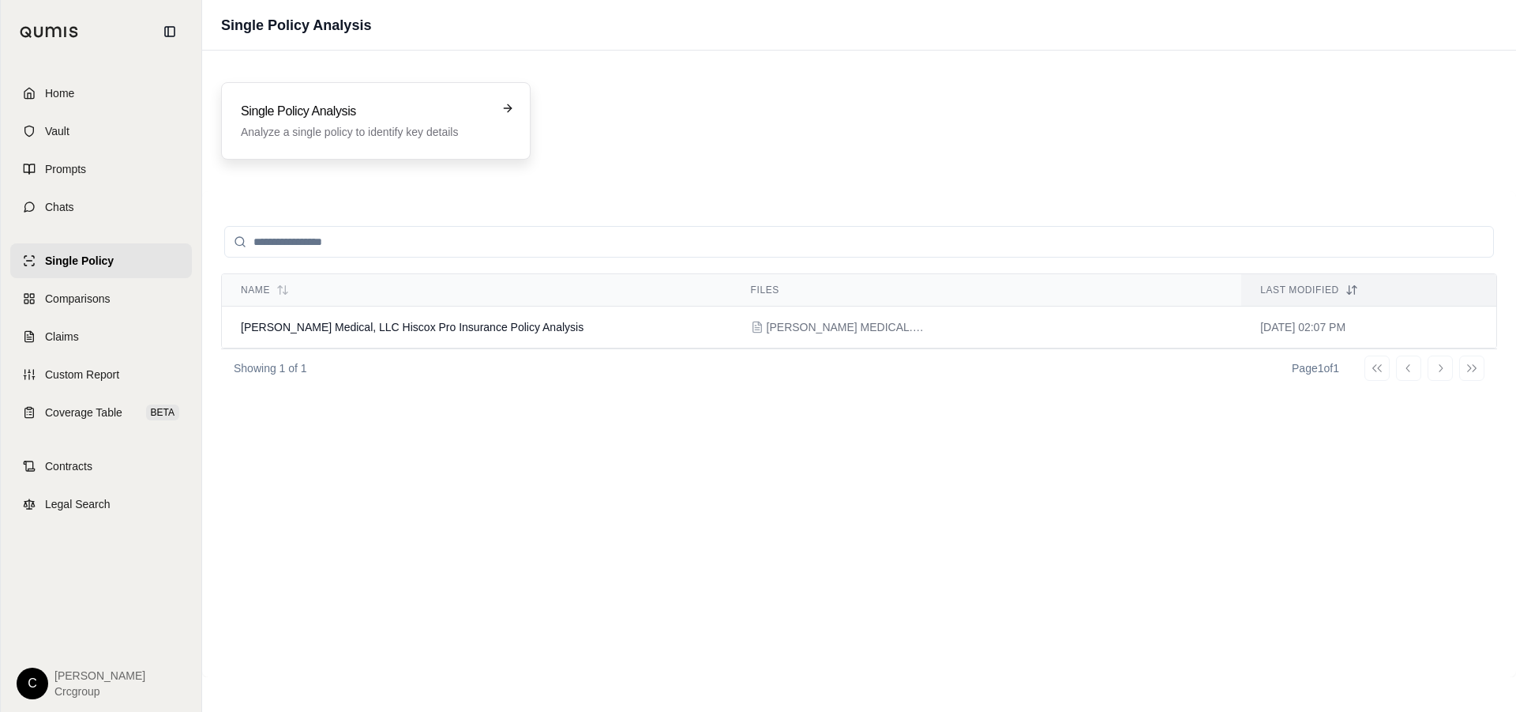
click at [407, 118] on h3 "Single Policy Analysis" at bounding box center [365, 111] width 248 height 19
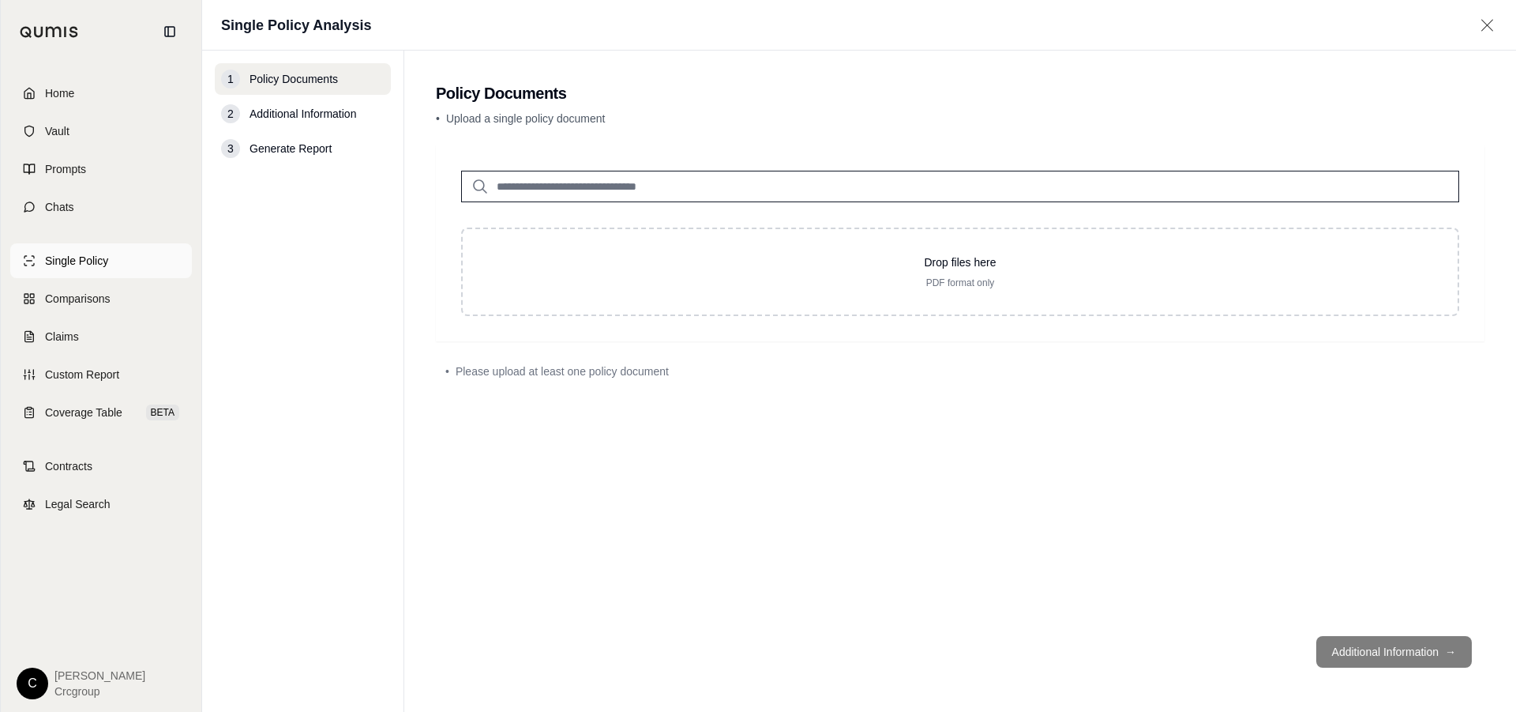
click at [62, 253] on span "Single Policy" at bounding box center [76, 261] width 63 height 16
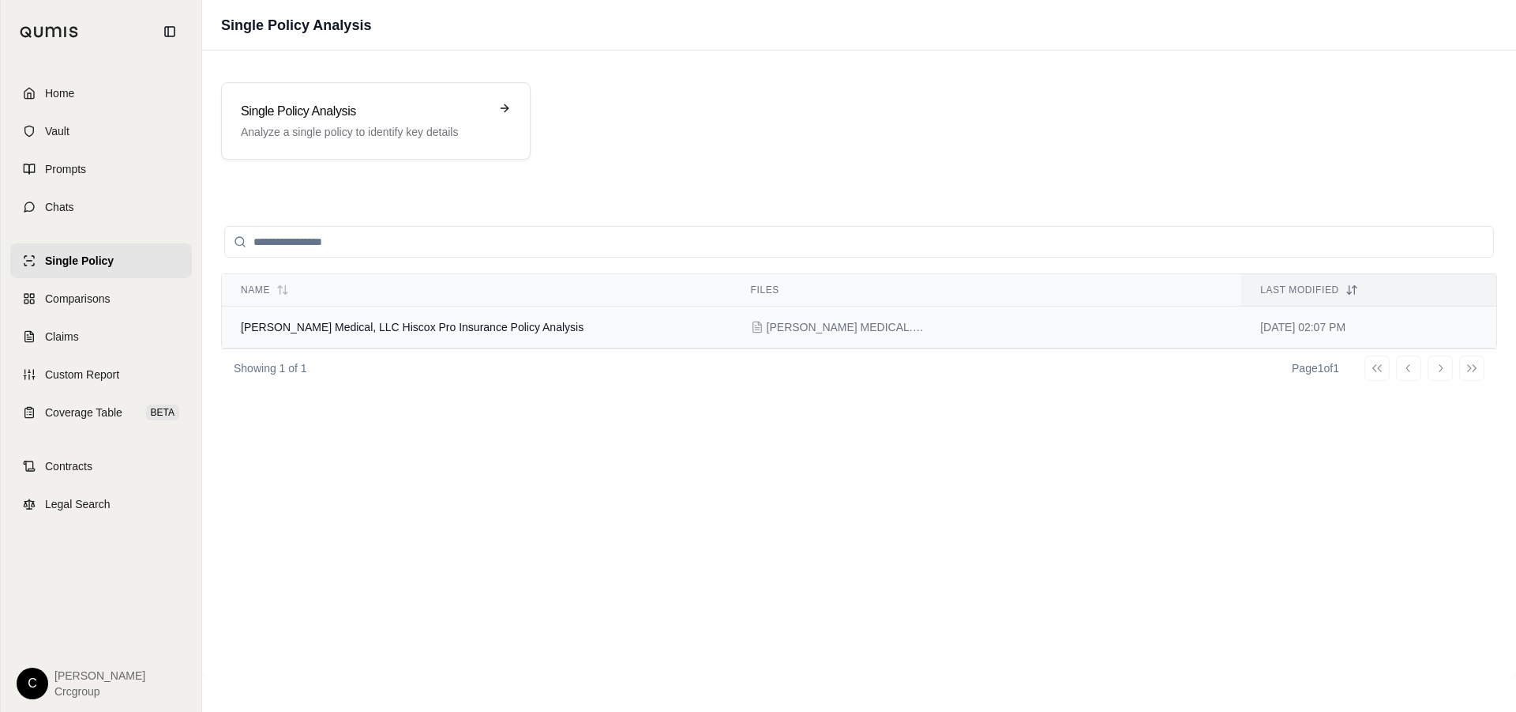
click at [432, 329] on span "[PERSON_NAME] Medical, LLC Hiscox Pro Insurance Policy Analysis" at bounding box center [412, 327] width 343 height 13
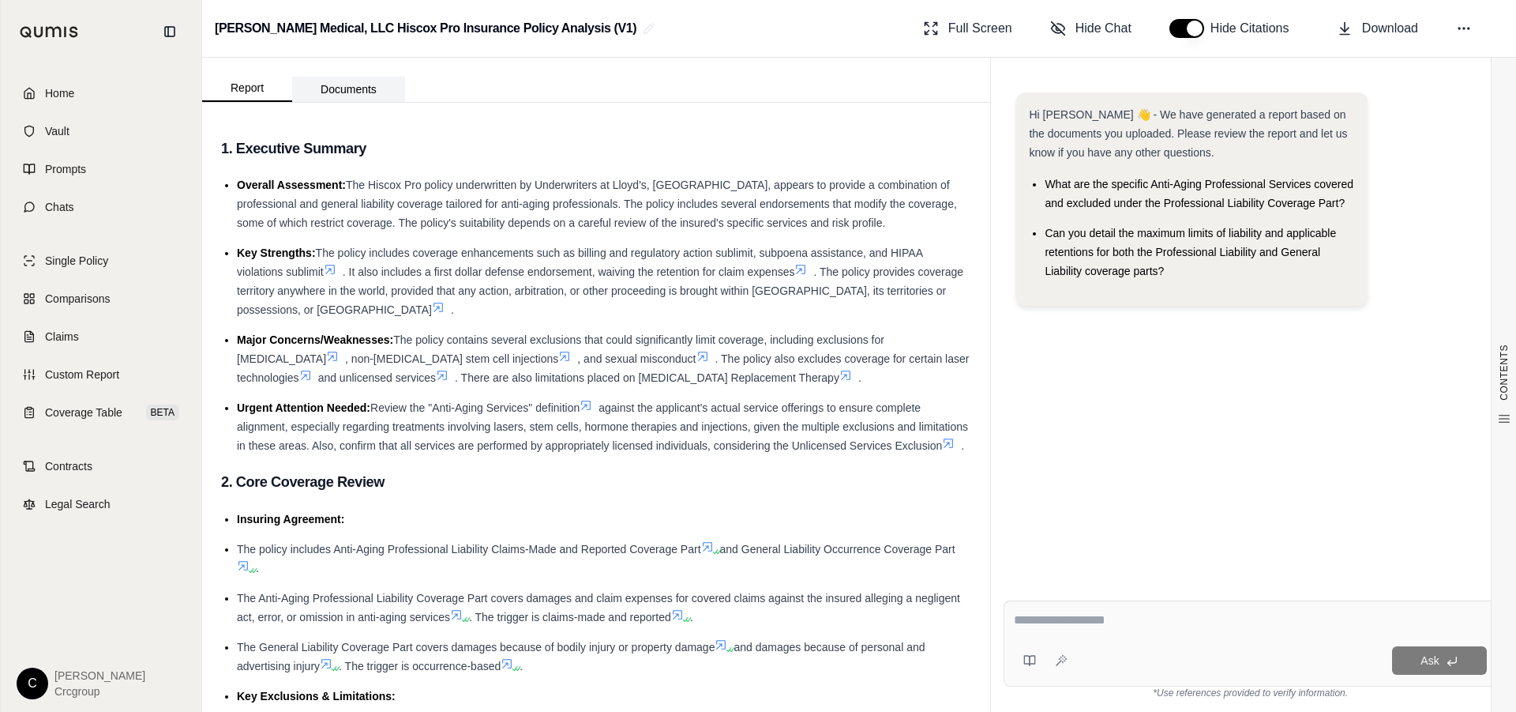
click at [360, 85] on button "Documents" at bounding box center [348, 89] width 113 height 25
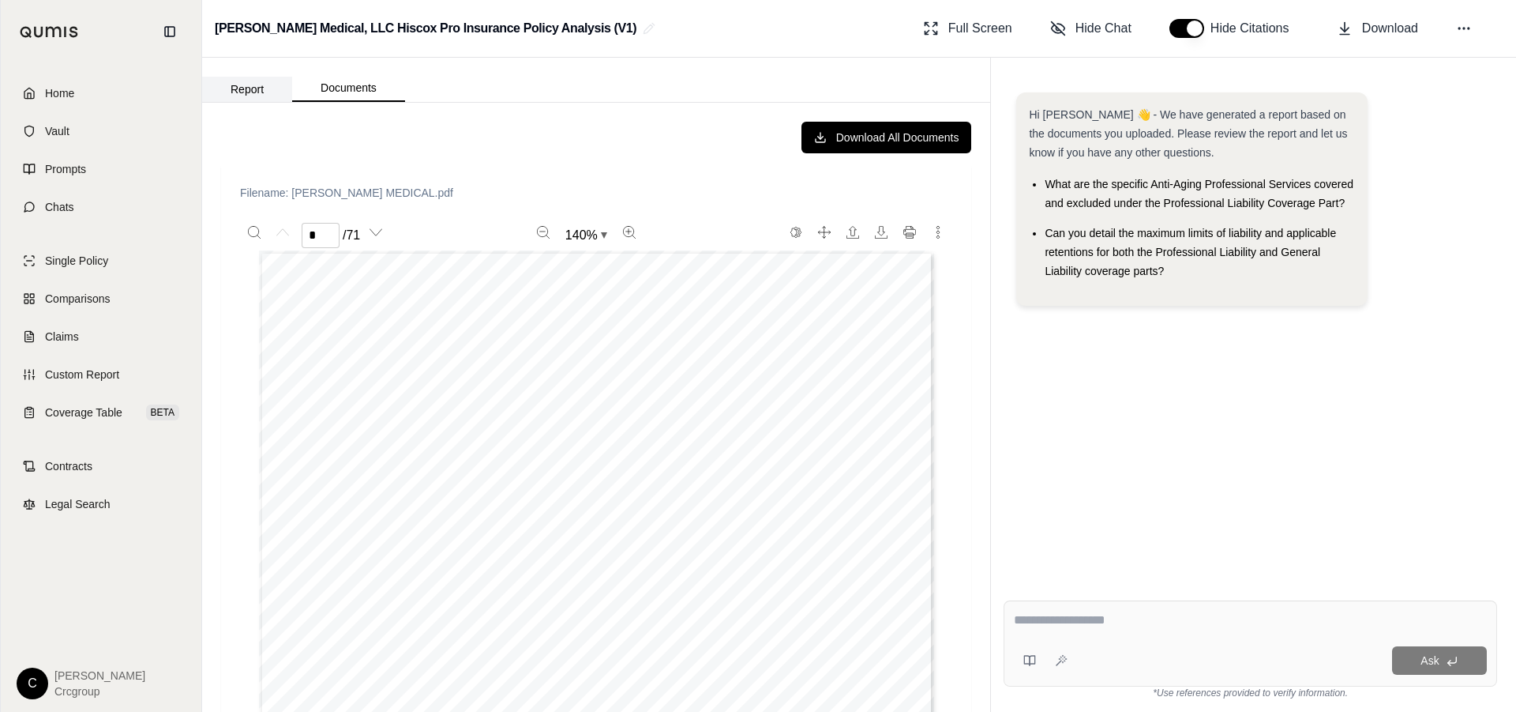
click at [258, 89] on button "Report" at bounding box center [247, 89] width 90 height 25
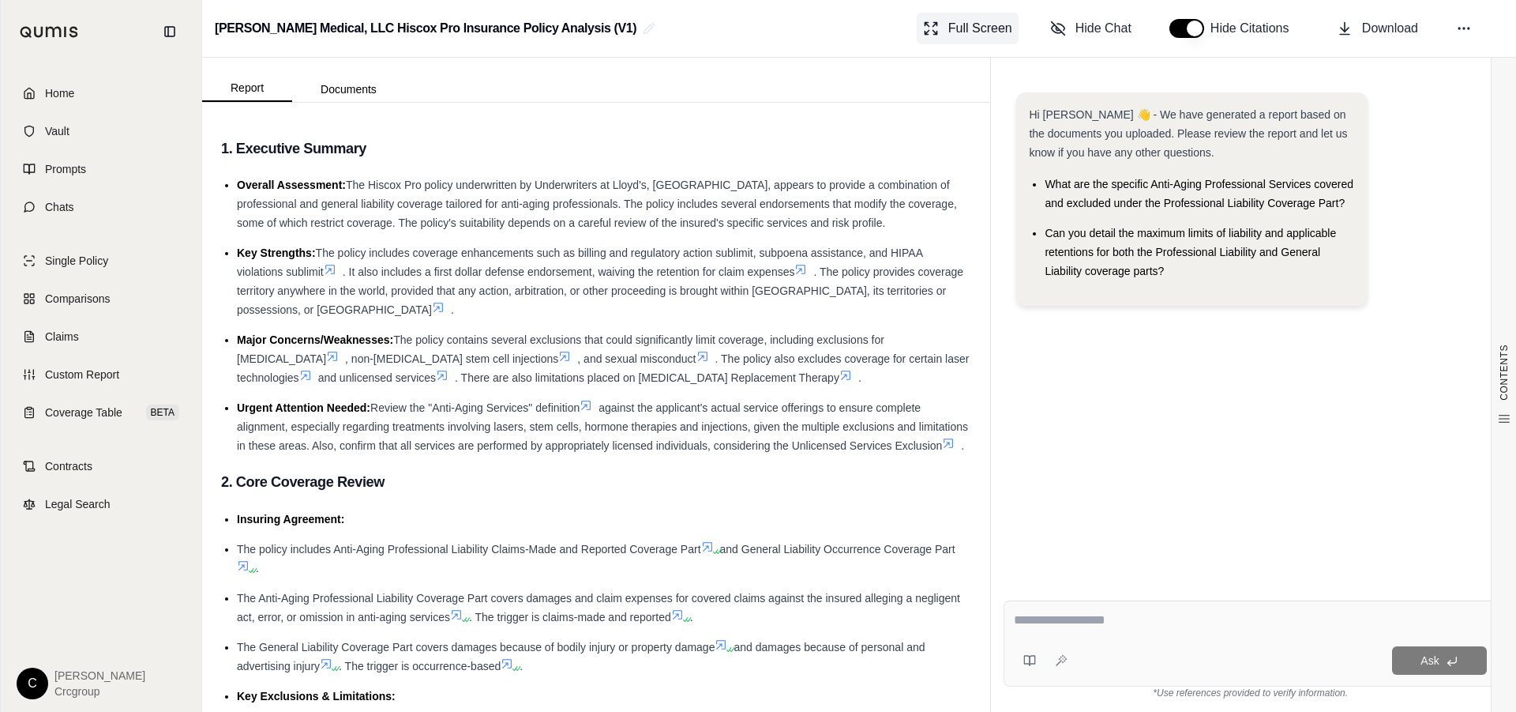
click at [986, 24] on span "Full Screen" at bounding box center [980, 28] width 64 height 19
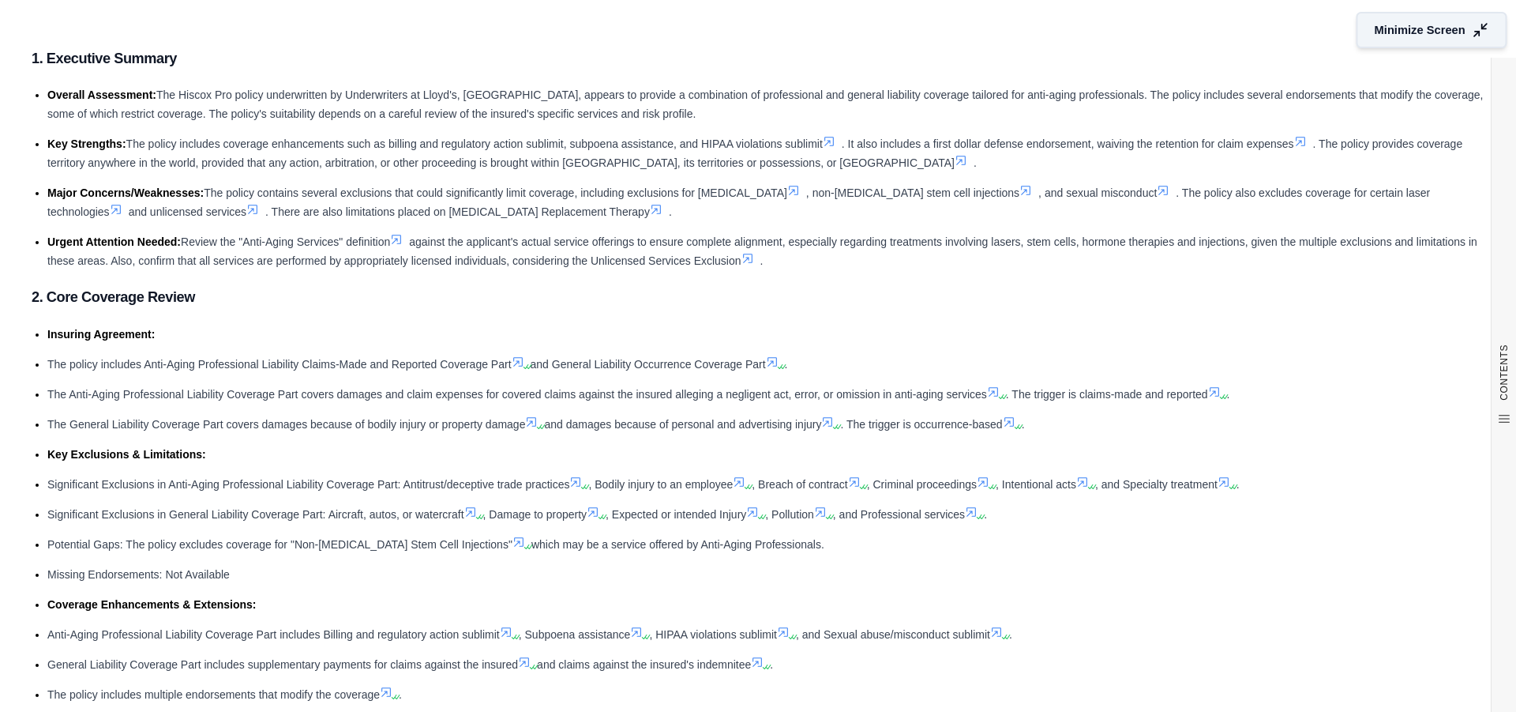
click at [1445, 29] on span "Minimize Screen" at bounding box center [1420, 30] width 91 height 17
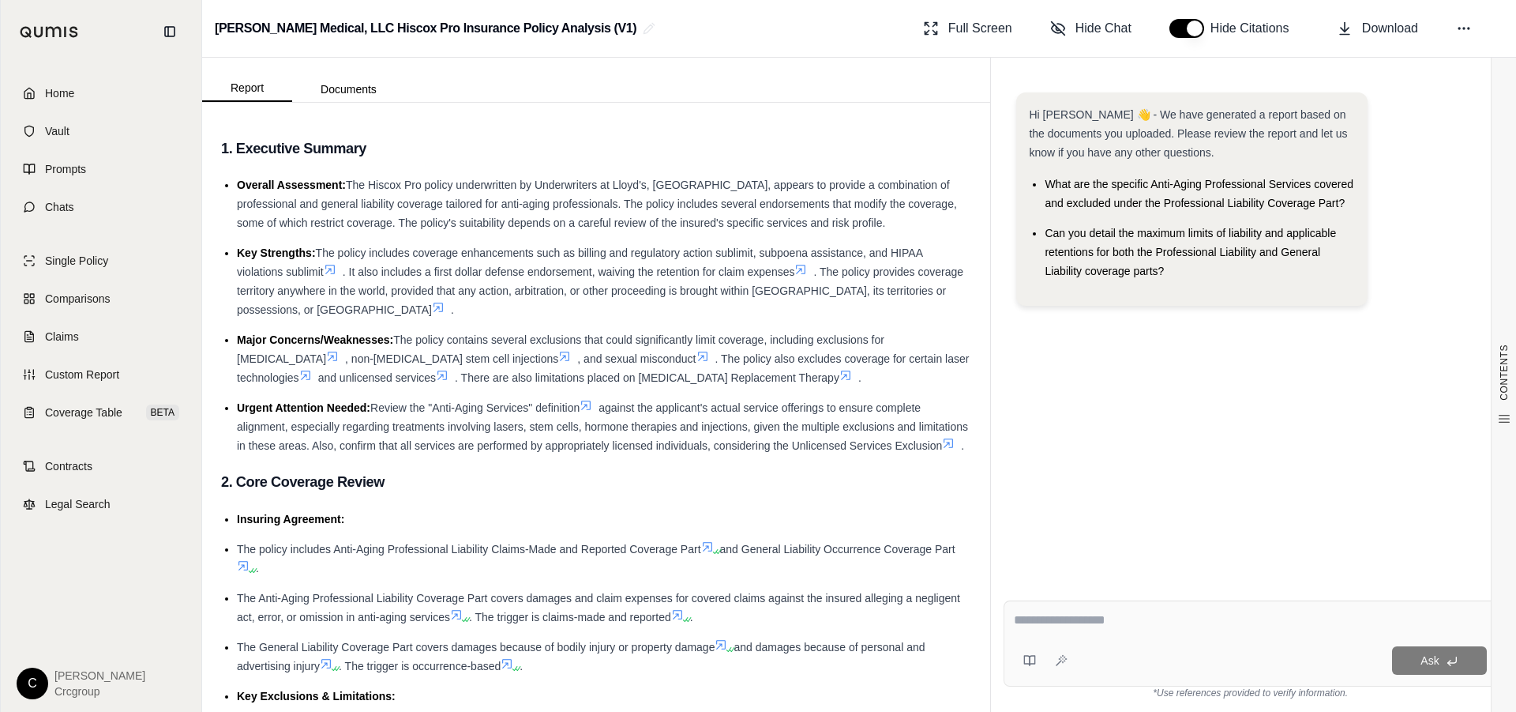
click at [1193, 23] on button "button" at bounding box center [1187, 28] width 35 height 19
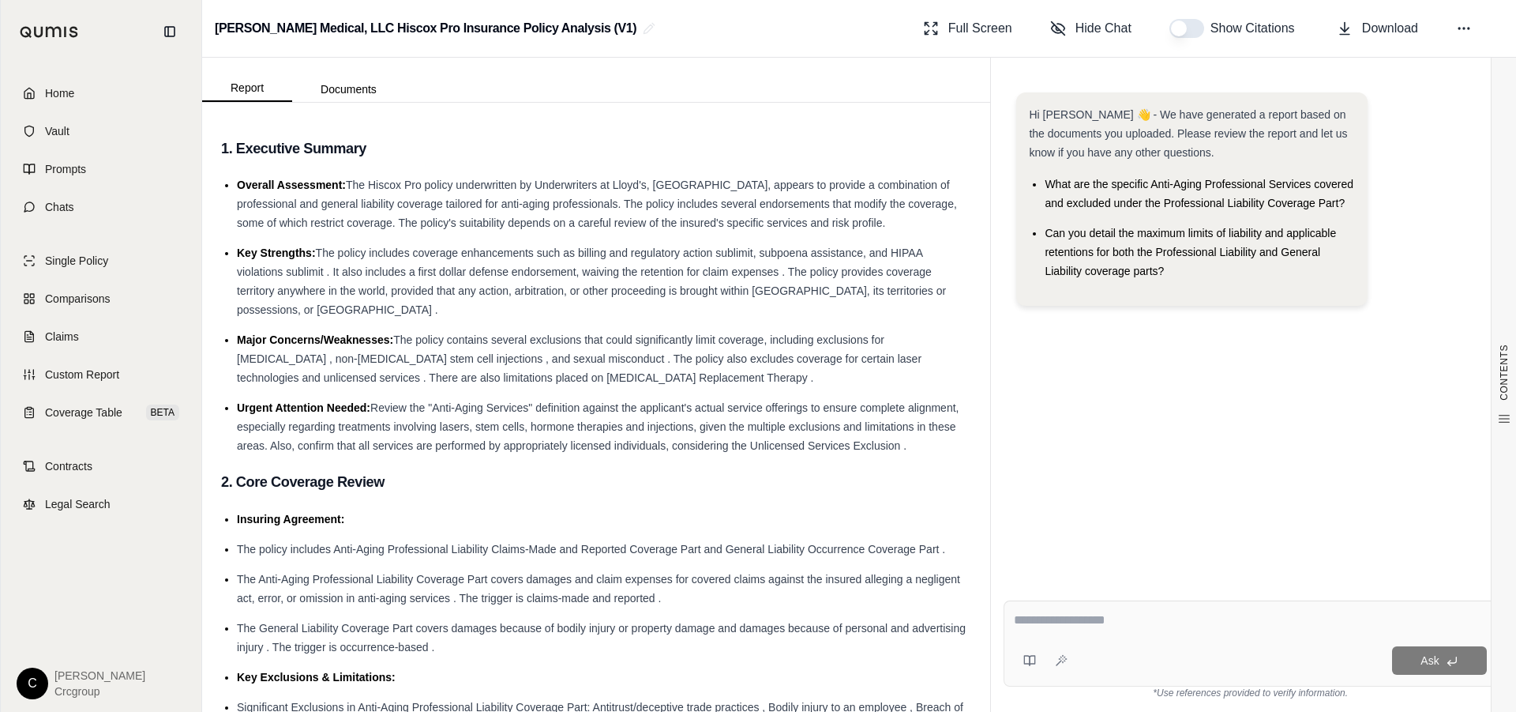
click at [1182, 28] on button "button" at bounding box center [1187, 28] width 35 height 19
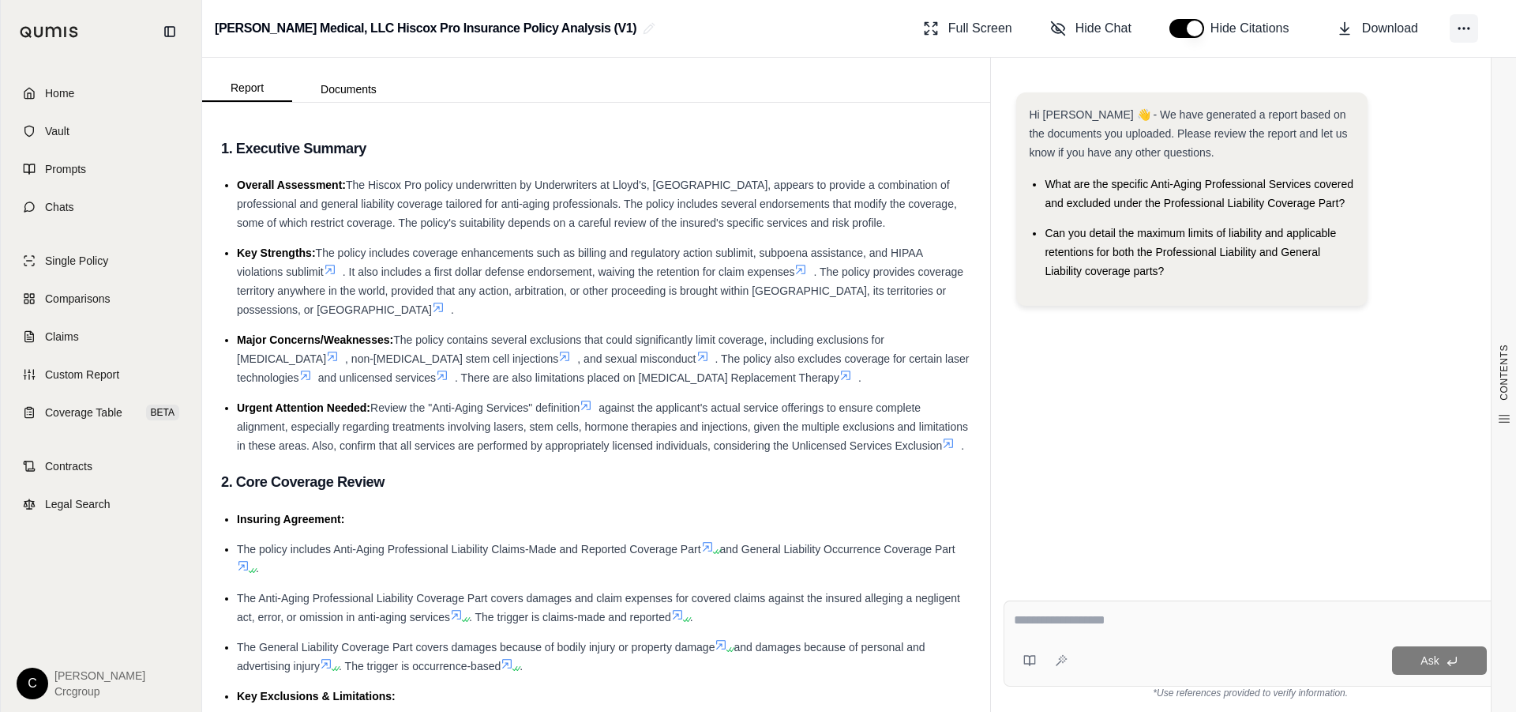
click at [1462, 24] on icon at bounding box center [1464, 29] width 16 height 16
click at [62, 92] on span "Home" at bounding box center [59, 93] width 29 height 16
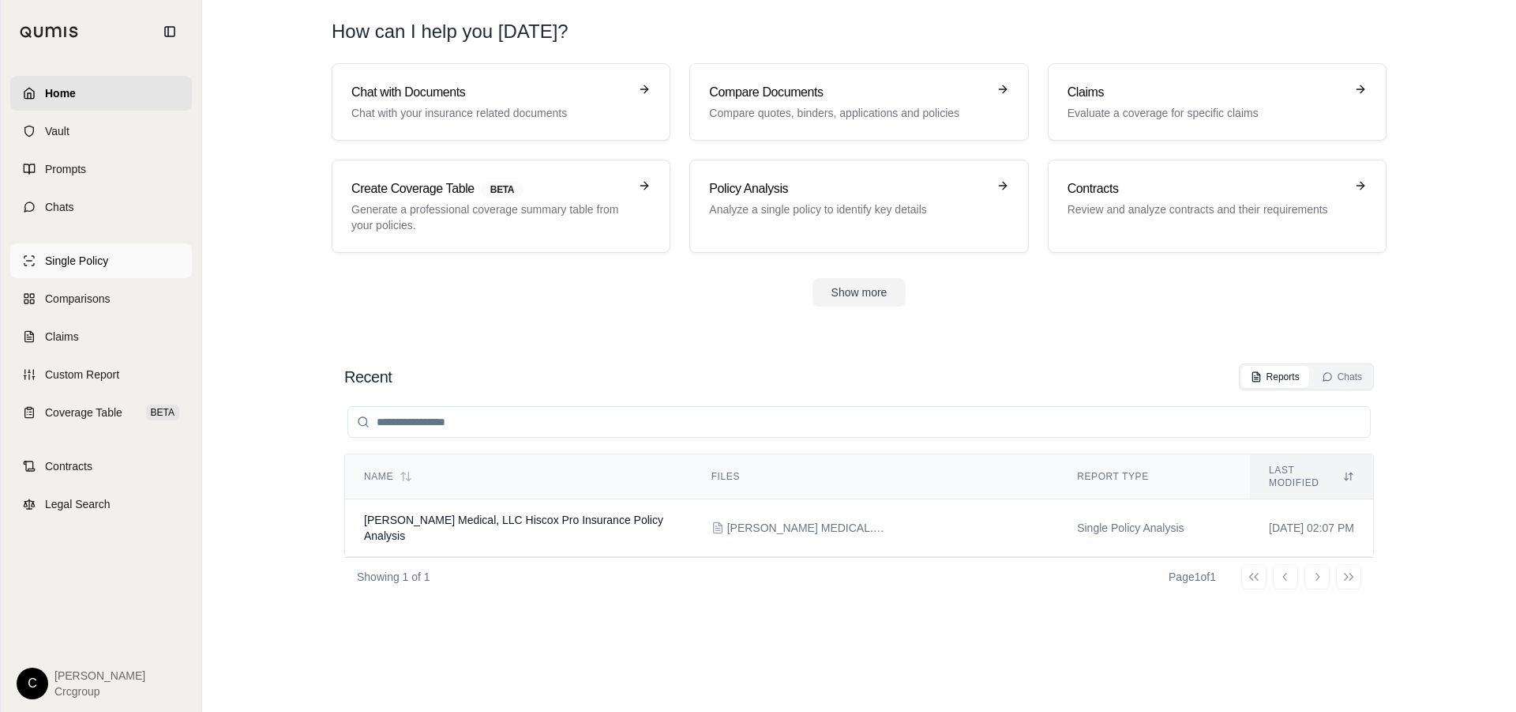
click at [88, 258] on span "Single Policy" at bounding box center [76, 261] width 63 height 16
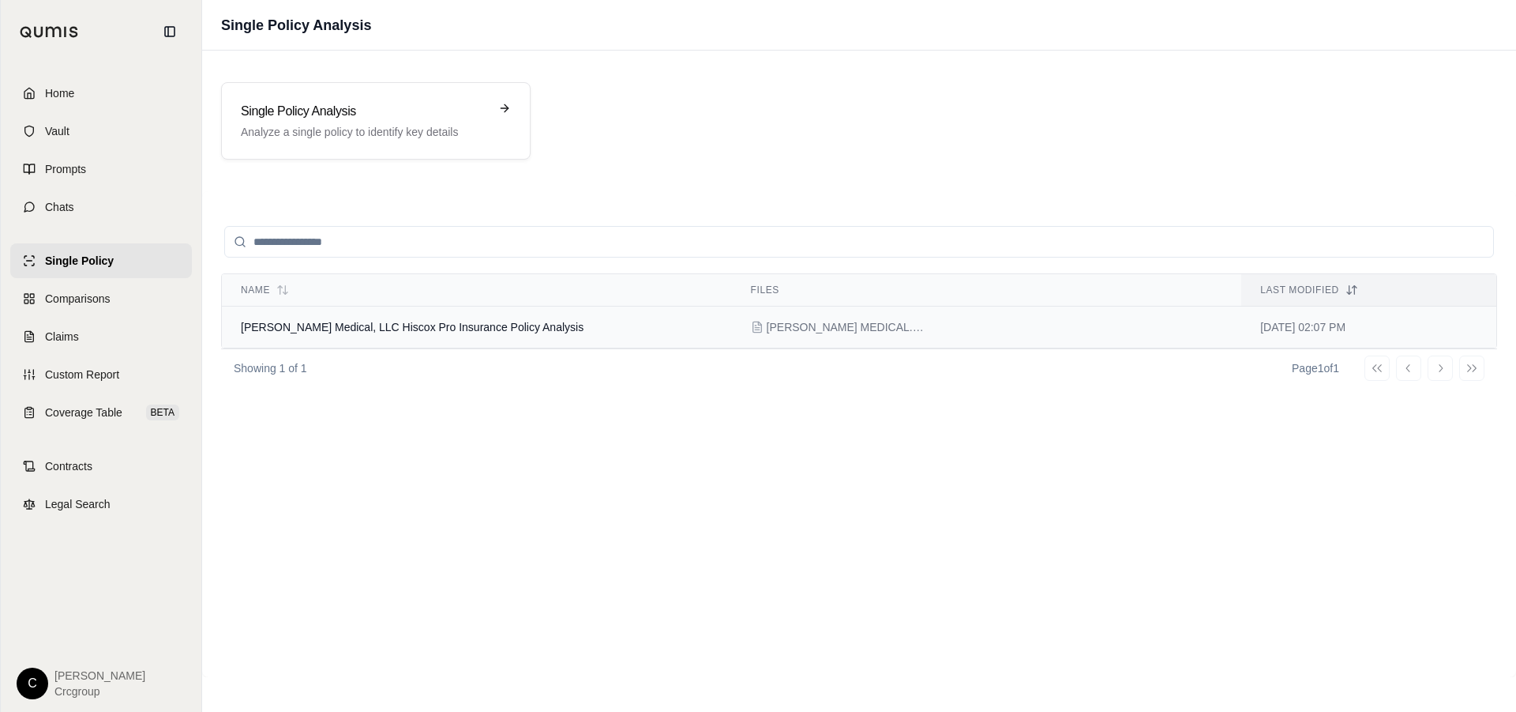
click at [402, 328] on span "[PERSON_NAME] Medical, LLC Hiscox Pro Insurance Policy Analysis" at bounding box center [412, 327] width 343 height 13
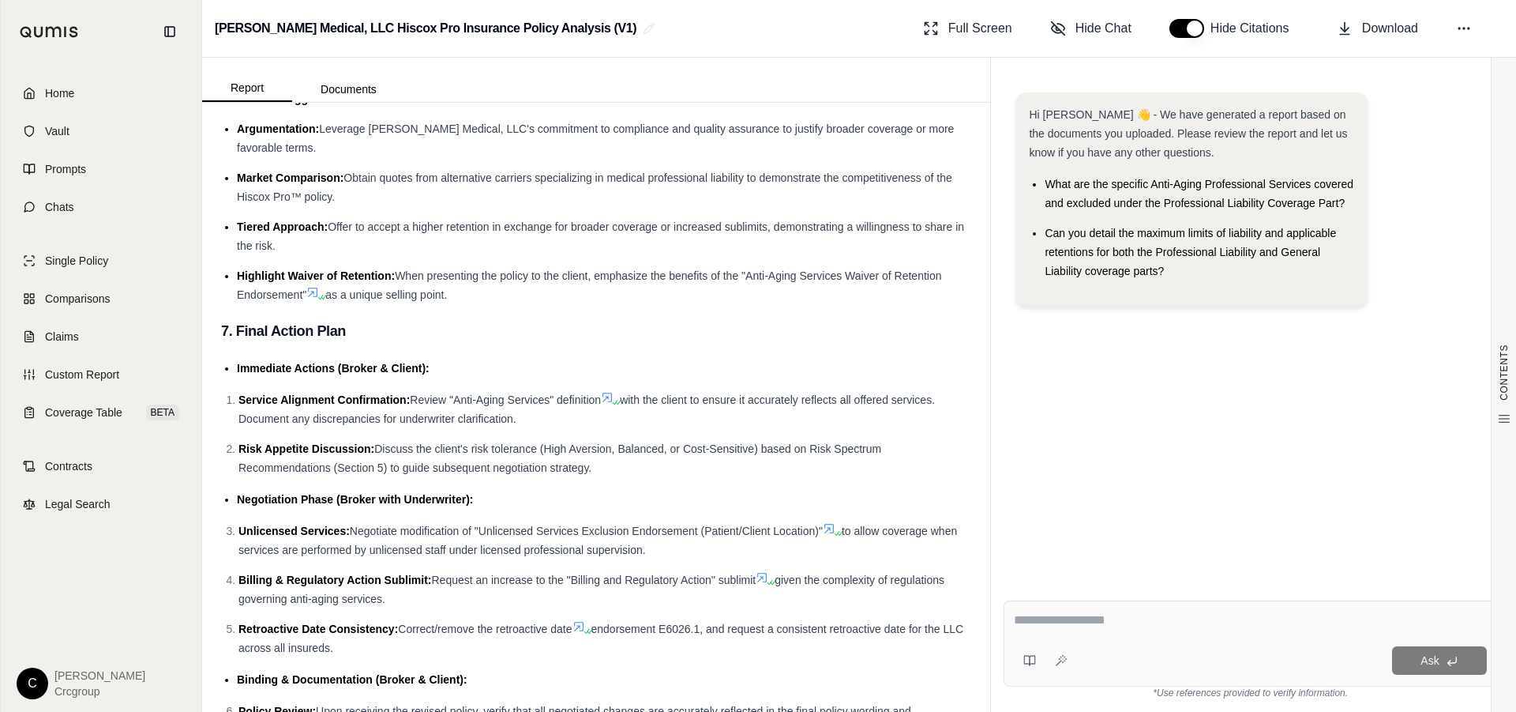
scroll to position [4554, 0]
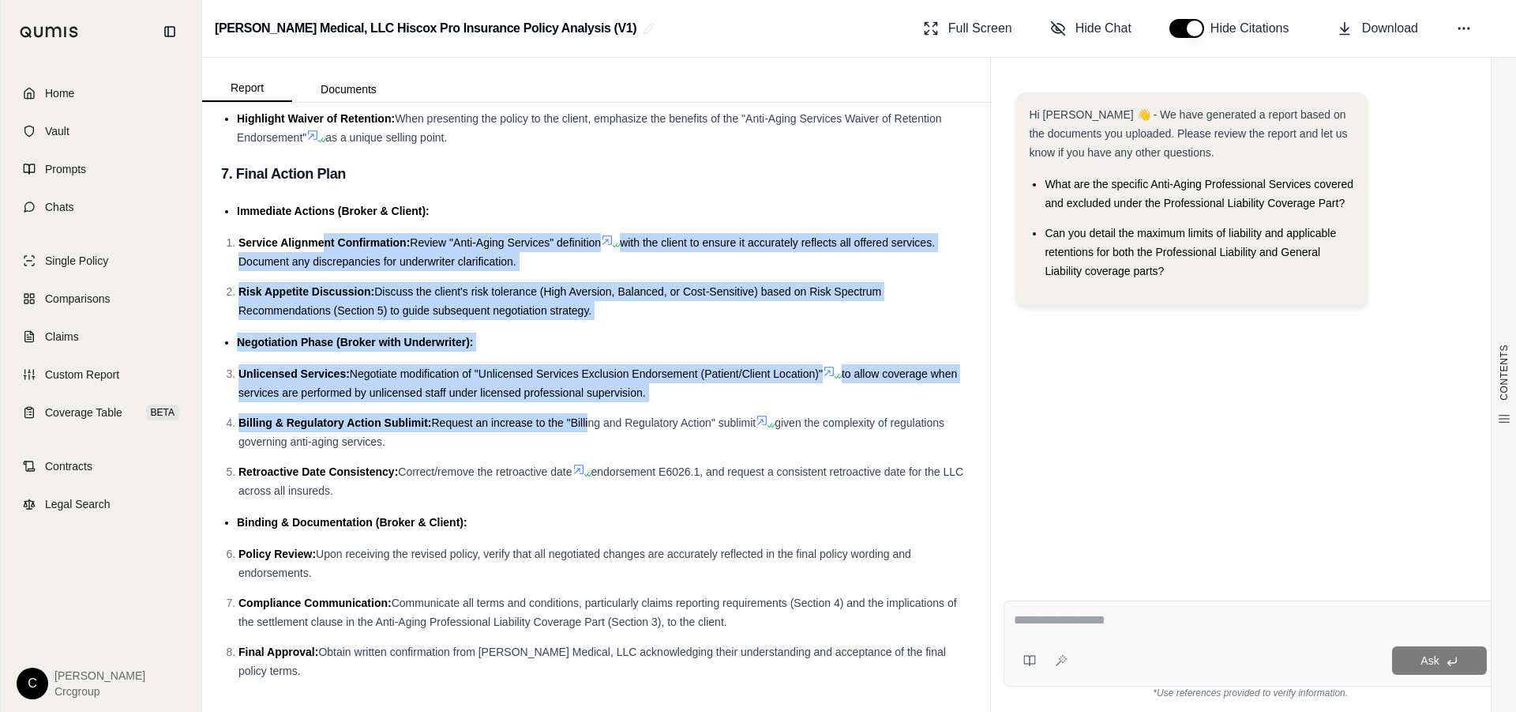
drag, startPoint x: 321, startPoint y: 268, endPoint x: 589, endPoint y: 421, distance: 308.4
click at [670, 351] on li "Negotiation Phase (Broker with Underwriter):" at bounding box center [604, 341] width 734 height 19
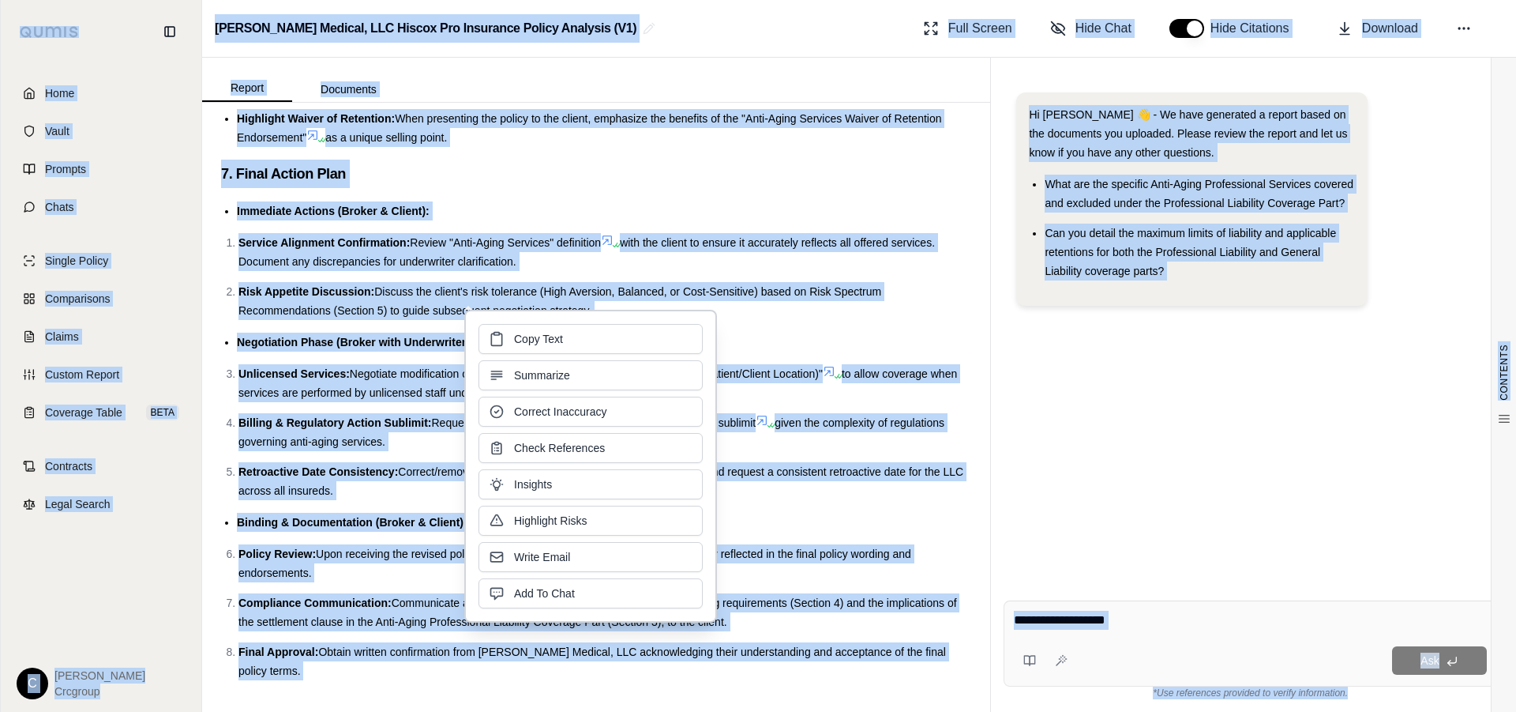
click at [670, 359] on div "Copy Text Summarize Correct Inaccuracy Check References Insights Highlight Risk…" at bounding box center [591, 466] width 224 height 284
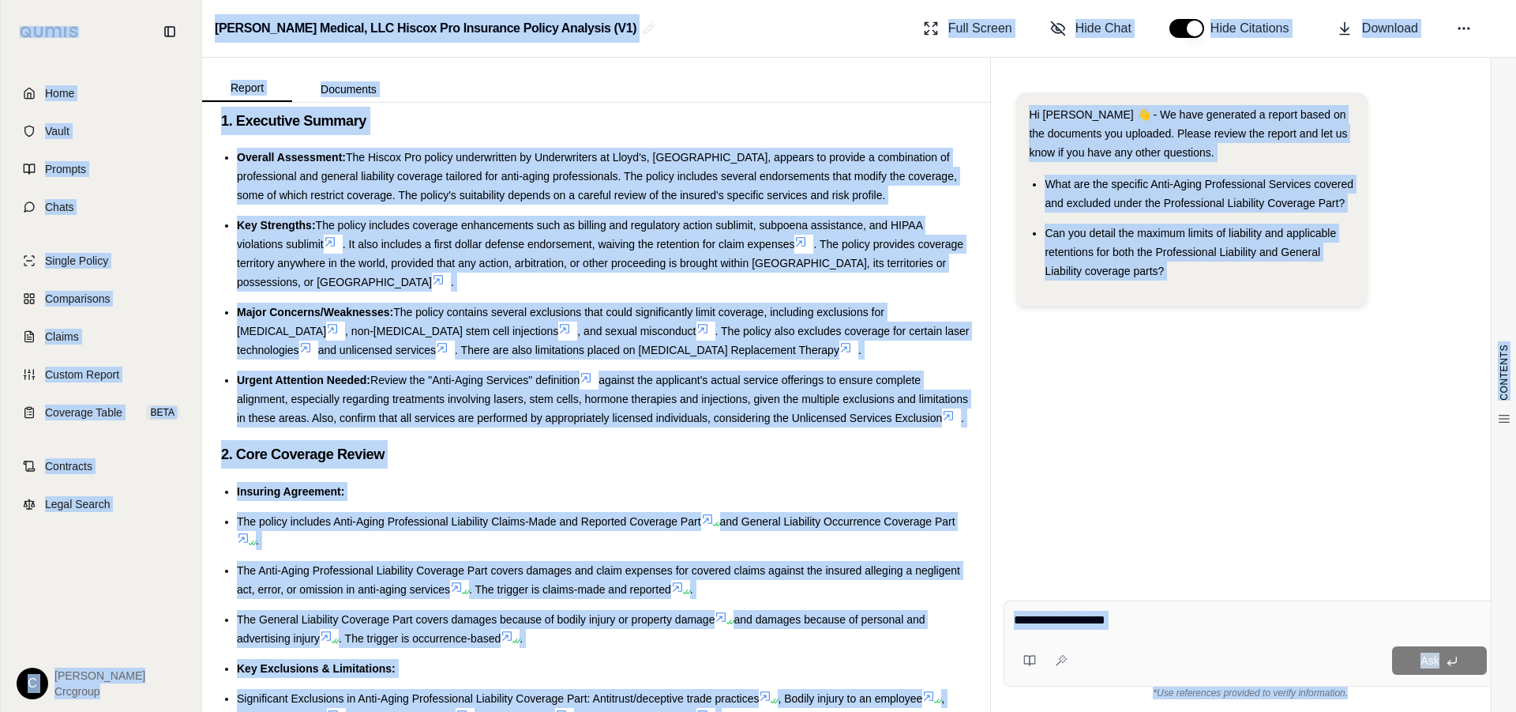
scroll to position [0, 0]
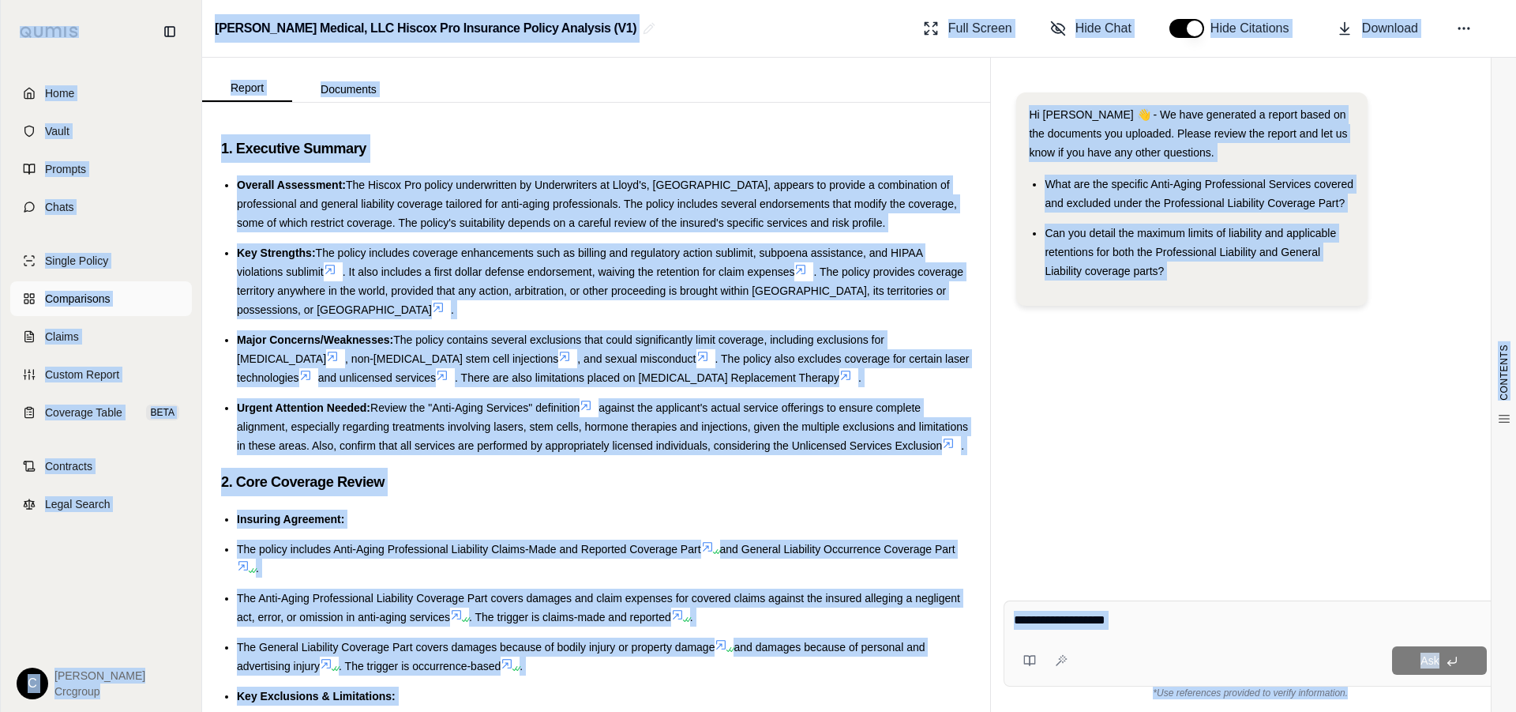
click at [78, 299] on span "Comparisons" at bounding box center [77, 299] width 65 height 16
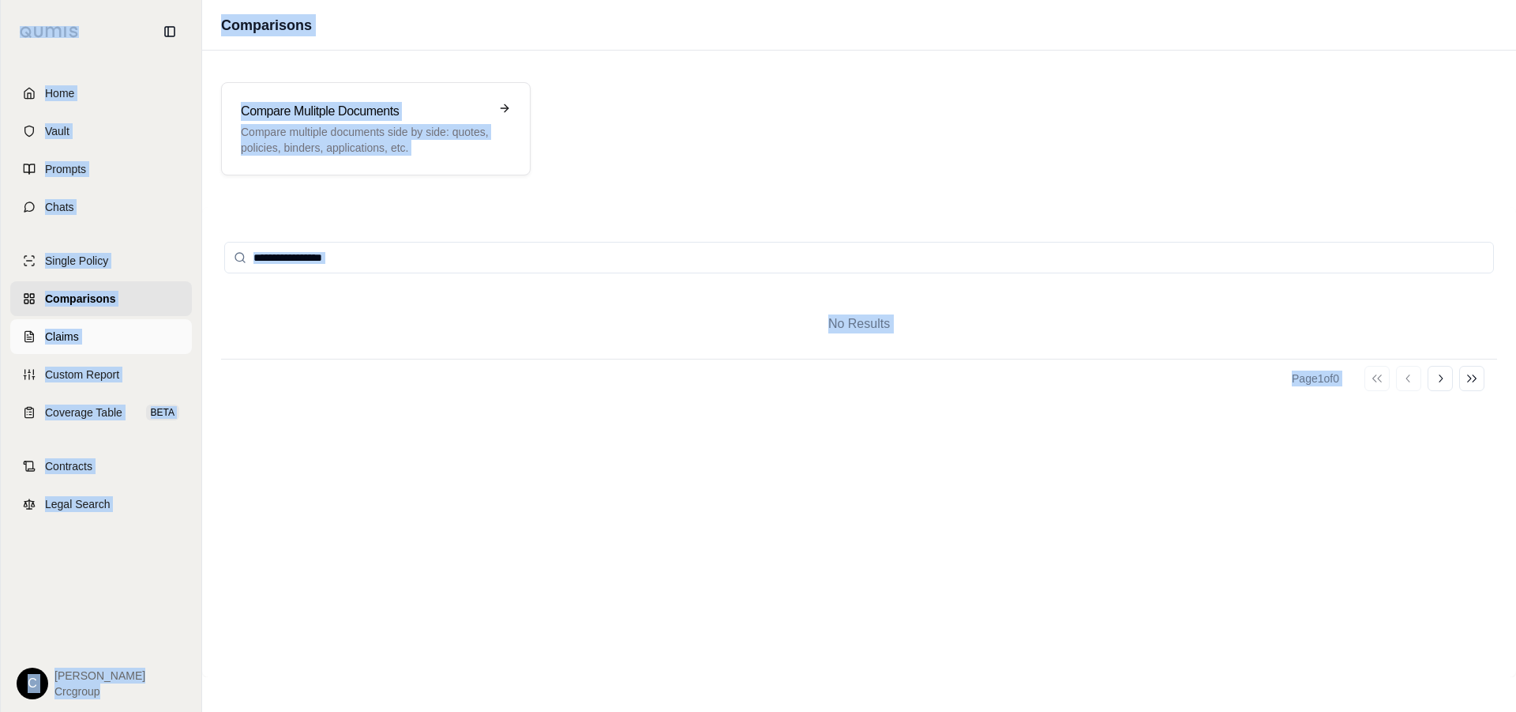
click at [54, 340] on span "Claims" at bounding box center [62, 337] width 34 height 16
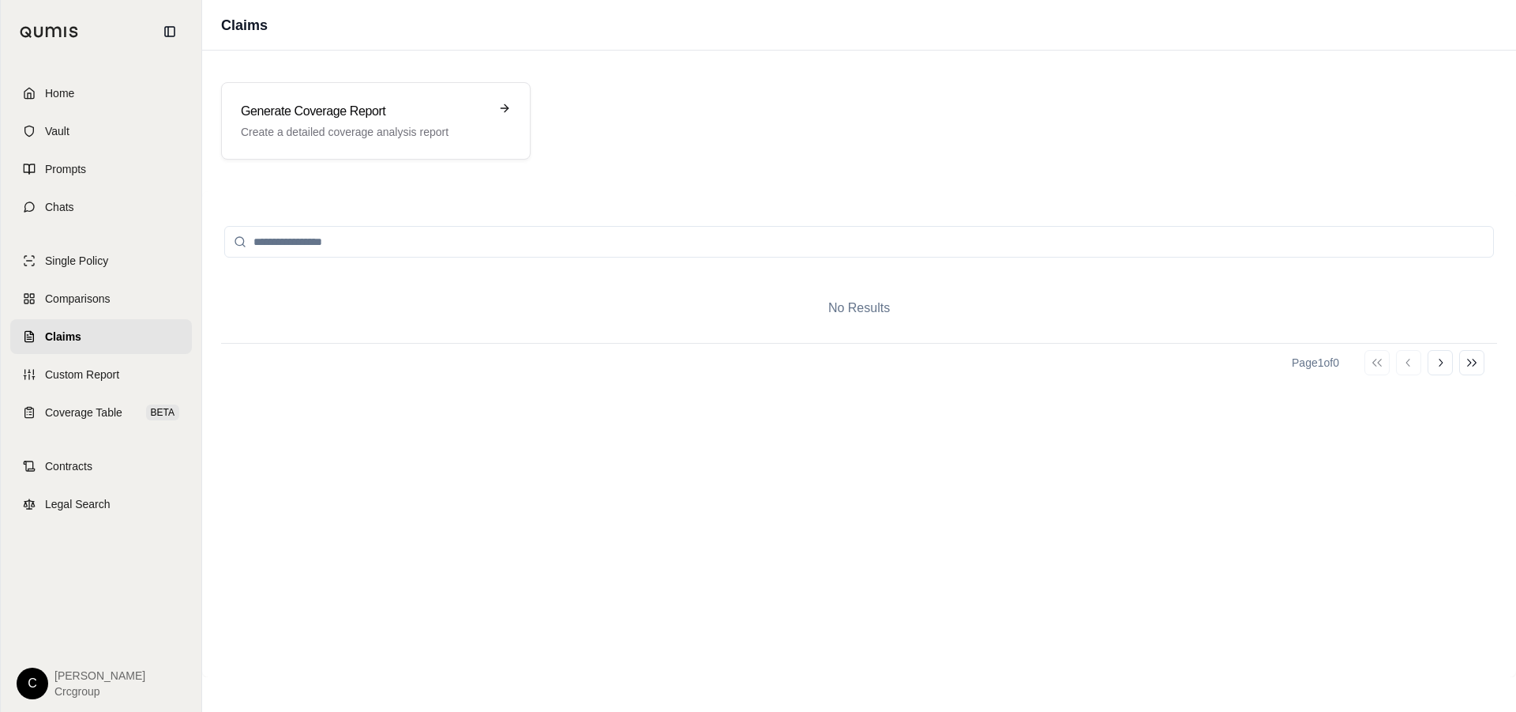
click at [297, 245] on input "search" at bounding box center [859, 242] width 1270 height 32
click at [287, 235] on input "search" at bounding box center [859, 242] width 1270 height 32
type input "**"
drag, startPoint x: 300, startPoint y: 241, endPoint x: 195, endPoint y: 244, distance: 105.1
click at [195, 244] on div "Home Vault Prompts Chats Single Policy Comparisons Claims Custom Report Coverag…" at bounding box center [758, 356] width 1516 height 712
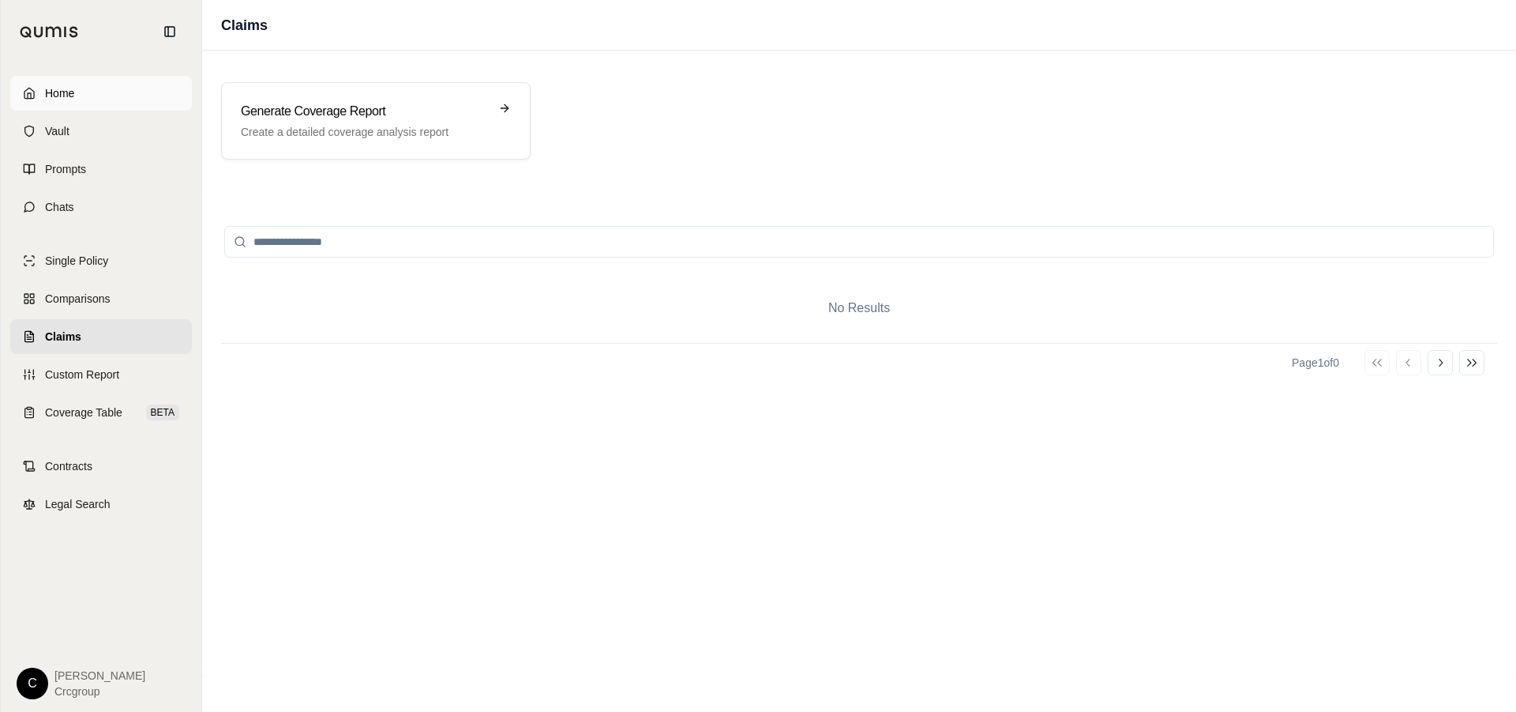
click at [62, 100] on span "Home" at bounding box center [59, 93] width 29 height 16
